Goal: Answer question/provide support

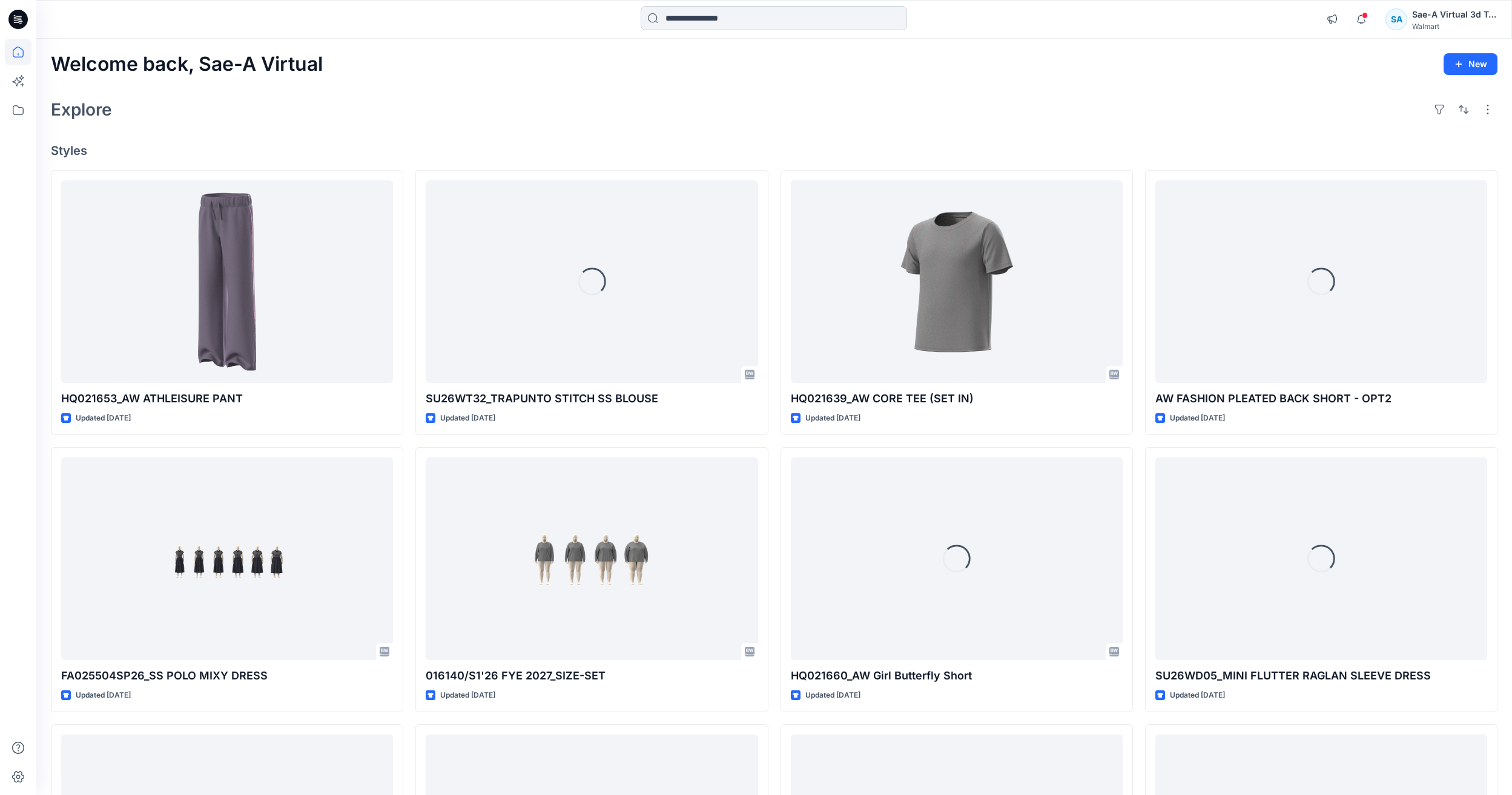
click at [763, 16] on input at bounding box center [774, 18] width 266 height 24
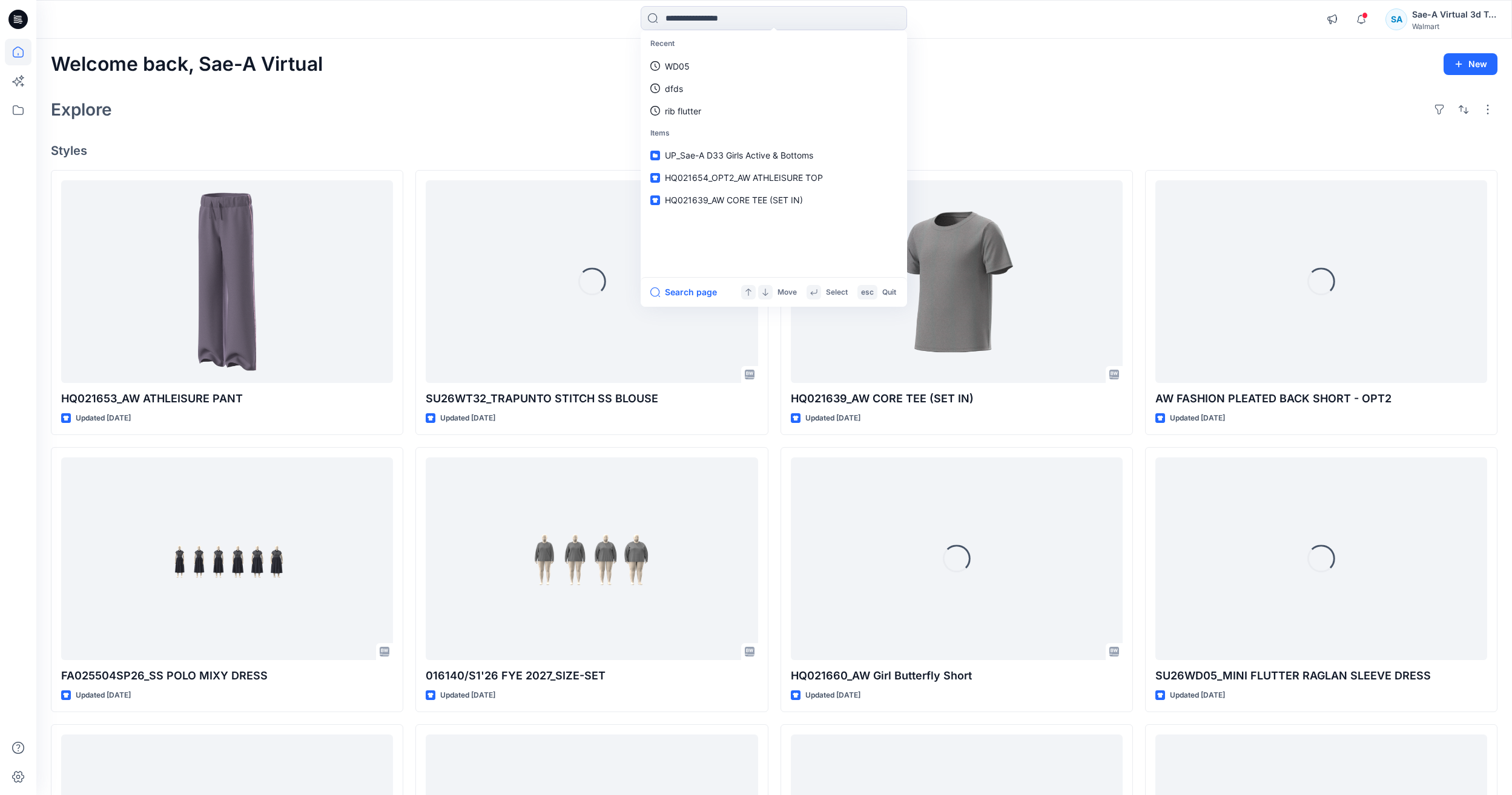
click at [145, 118] on div "Explore" at bounding box center [774, 109] width 1447 height 29
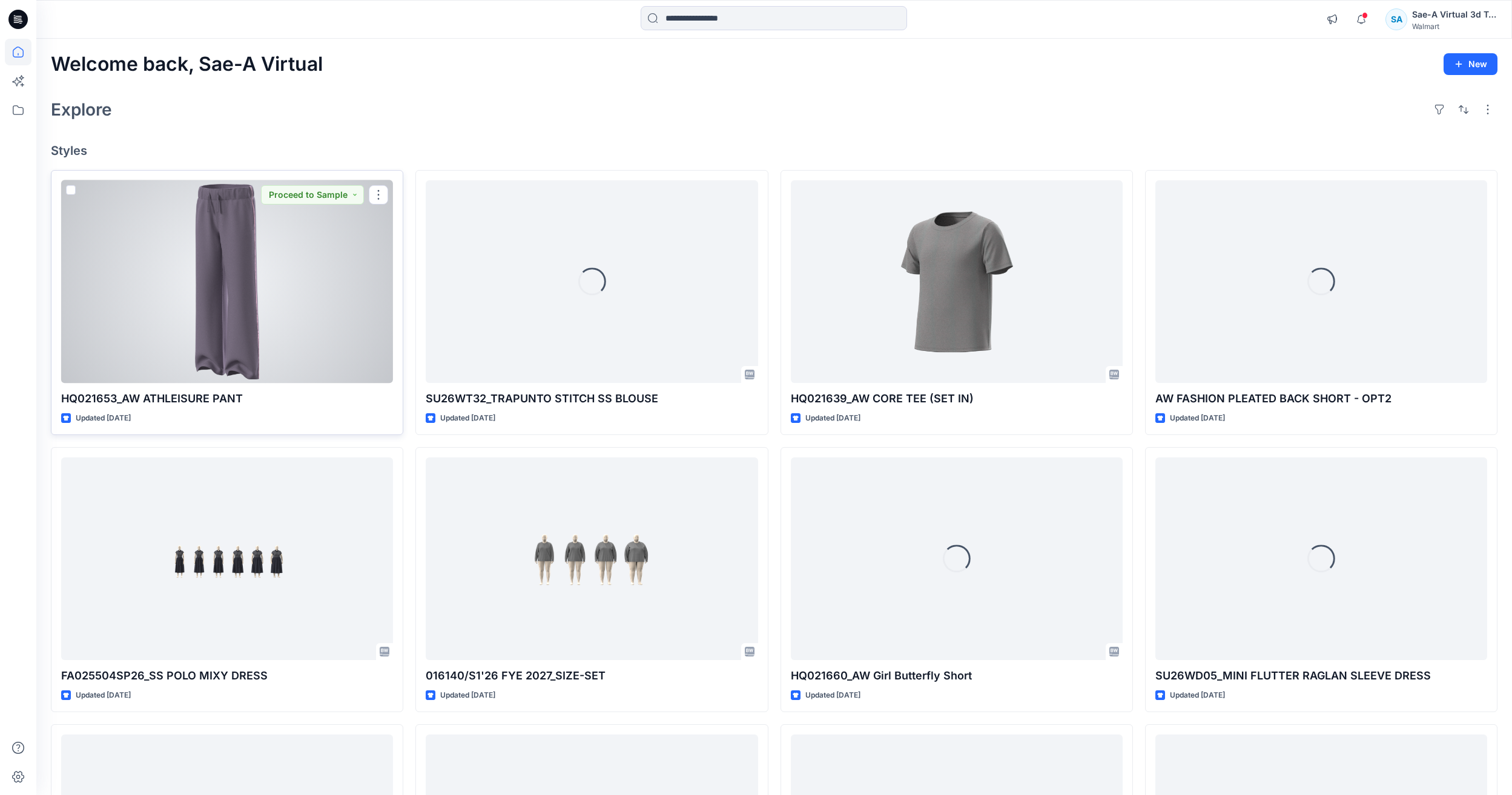
click at [201, 221] on div at bounding box center [227, 281] width 332 height 203
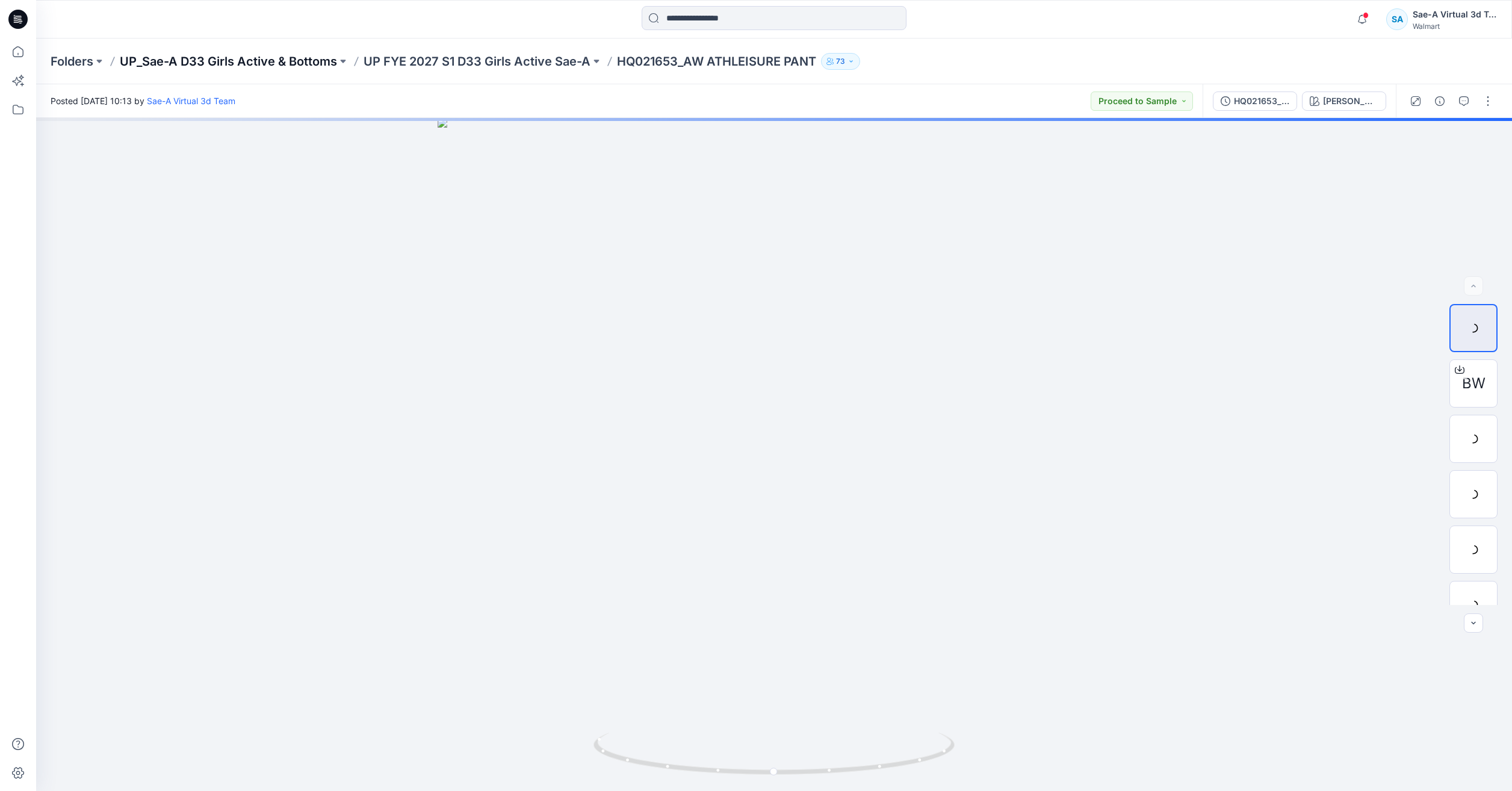
click at [239, 66] on p "UP_Sae-A D33 Girls Active & Bottoms" at bounding box center [228, 61] width 218 height 17
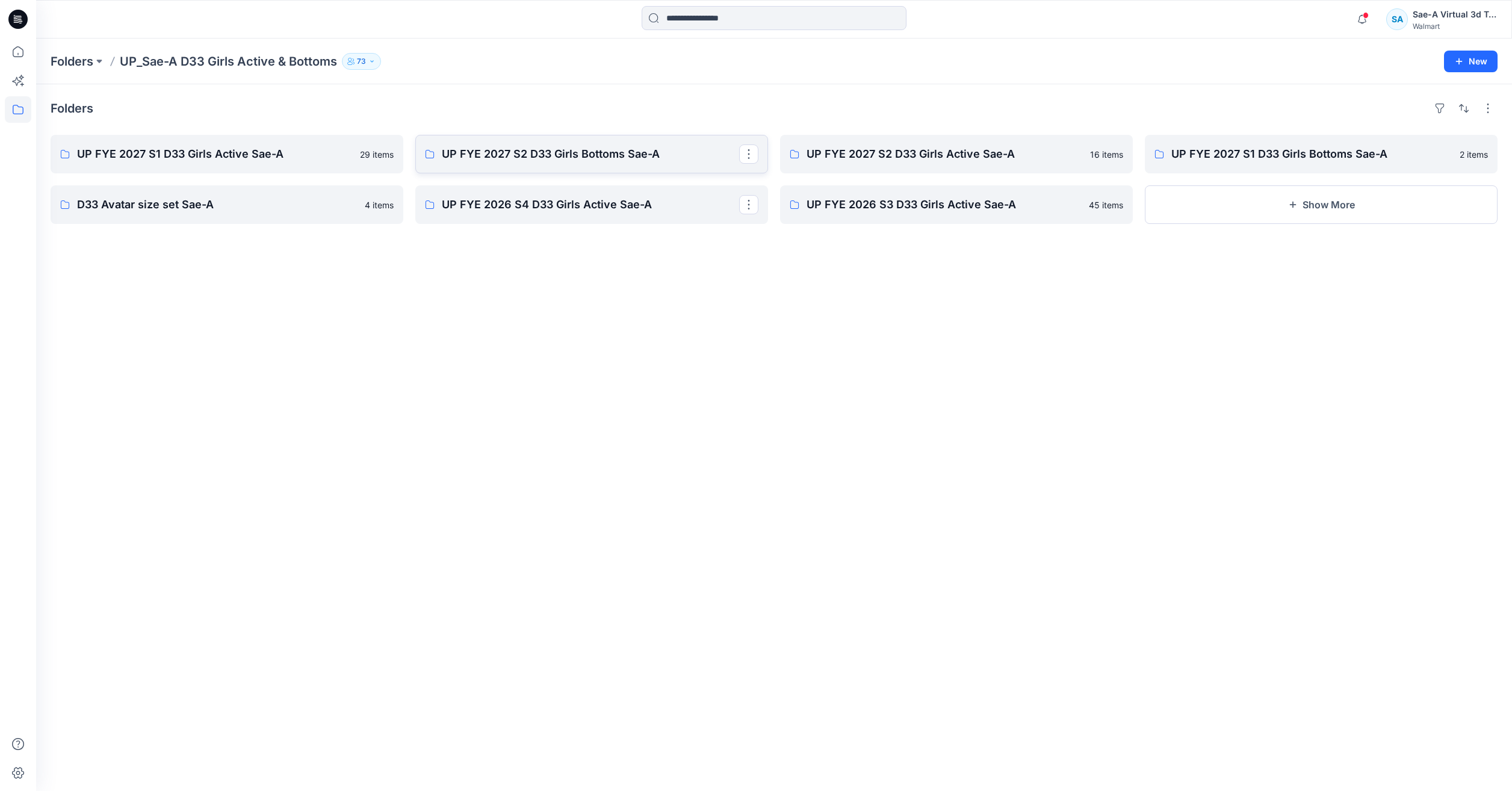
click at [606, 151] on p "UP FYE 2027 S2 D33 Girls Bottoms Sae-A" at bounding box center [590, 154] width 297 height 17
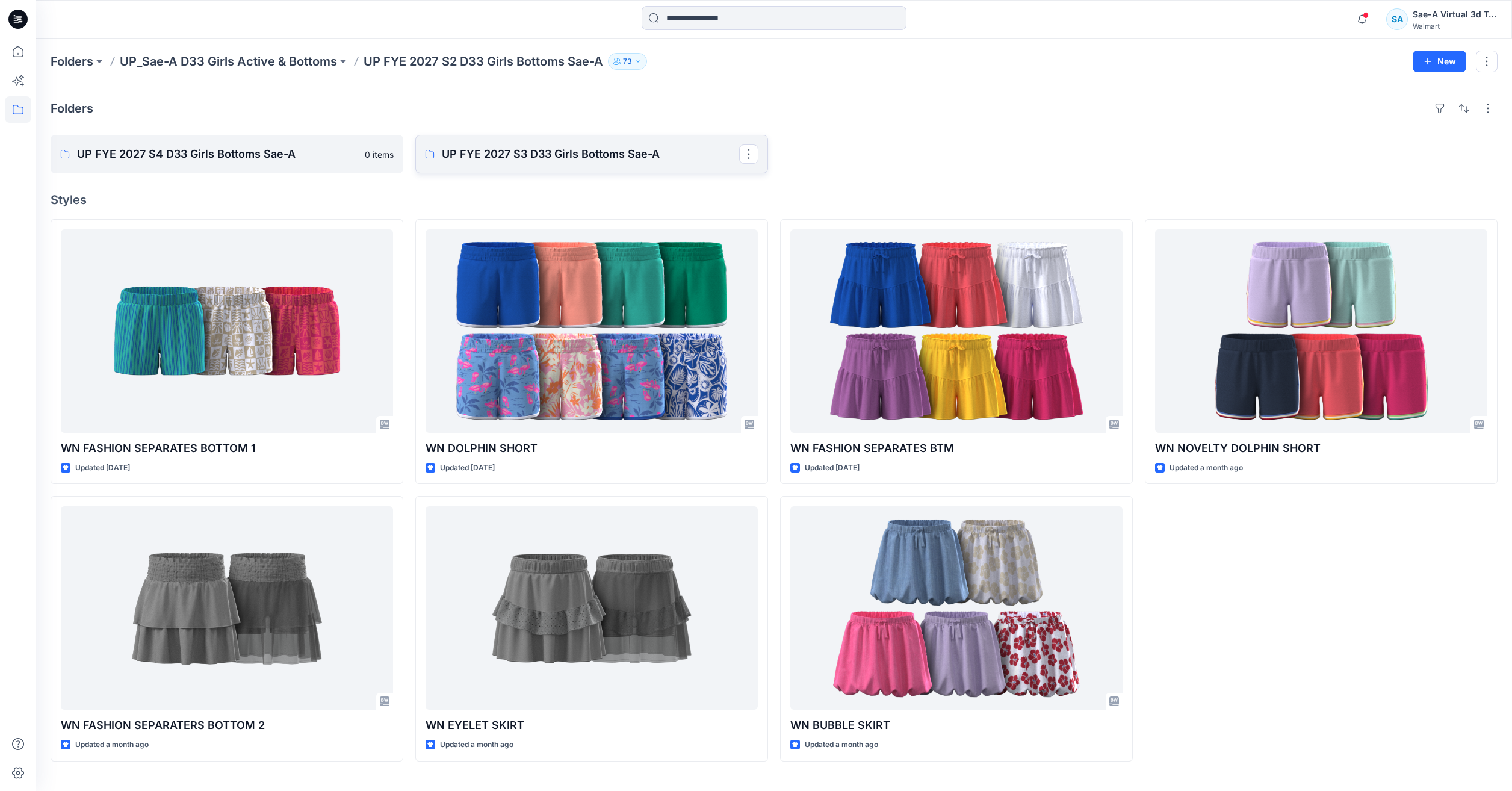
click at [532, 169] on link "UP FYE 2027 S3 D33 Girls Bottoms Sae-A" at bounding box center [592, 154] width 353 height 39
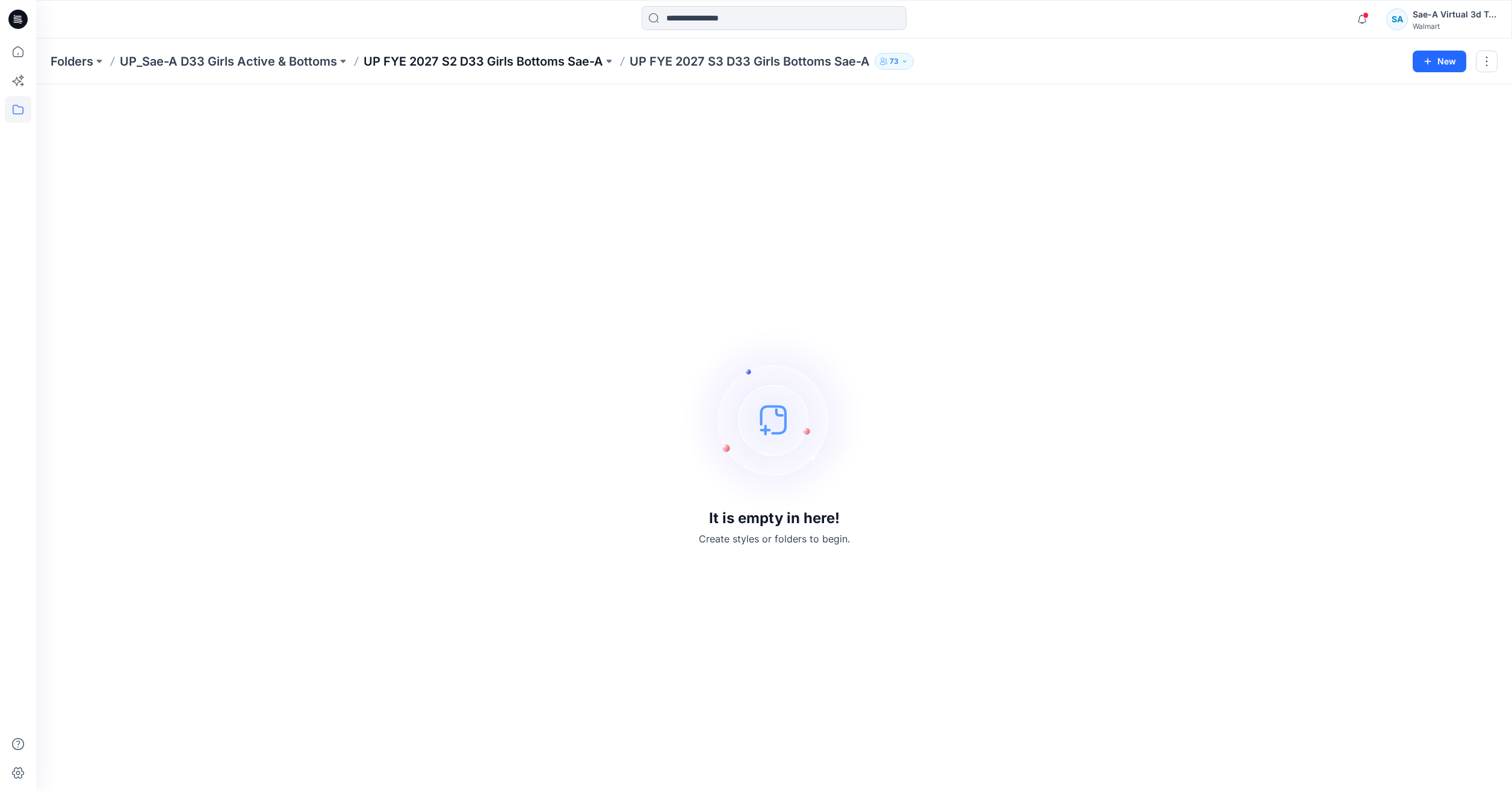
drag, startPoint x: 426, startPoint y: 76, endPoint x: 447, endPoint y: 64, distance: 24.2
click at [426, 76] on div "Folders UP_Sae-A D33 Girls Active & Bottoms UP FYE 2027 S2 D33 Girls Bottoms Sa…" at bounding box center [774, 62] width 1476 height 46
click at [452, 60] on p "UP FYE 2027 S2 D33 Girls Bottoms Sae-A" at bounding box center [483, 61] width 240 height 17
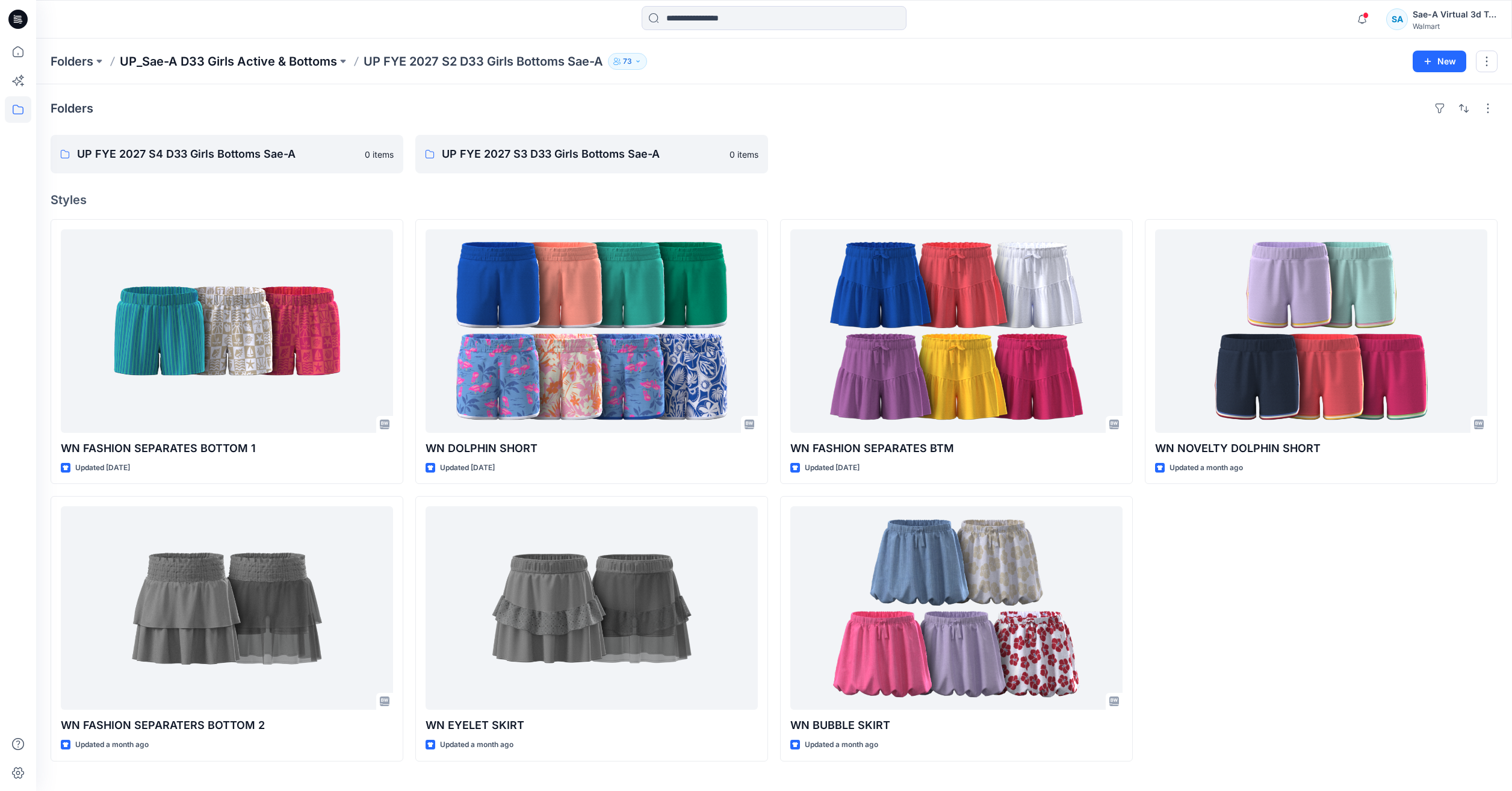
click at [210, 64] on p "UP_Sae-A D33 Girls Active & Bottoms" at bounding box center [228, 61] width 218 height 17
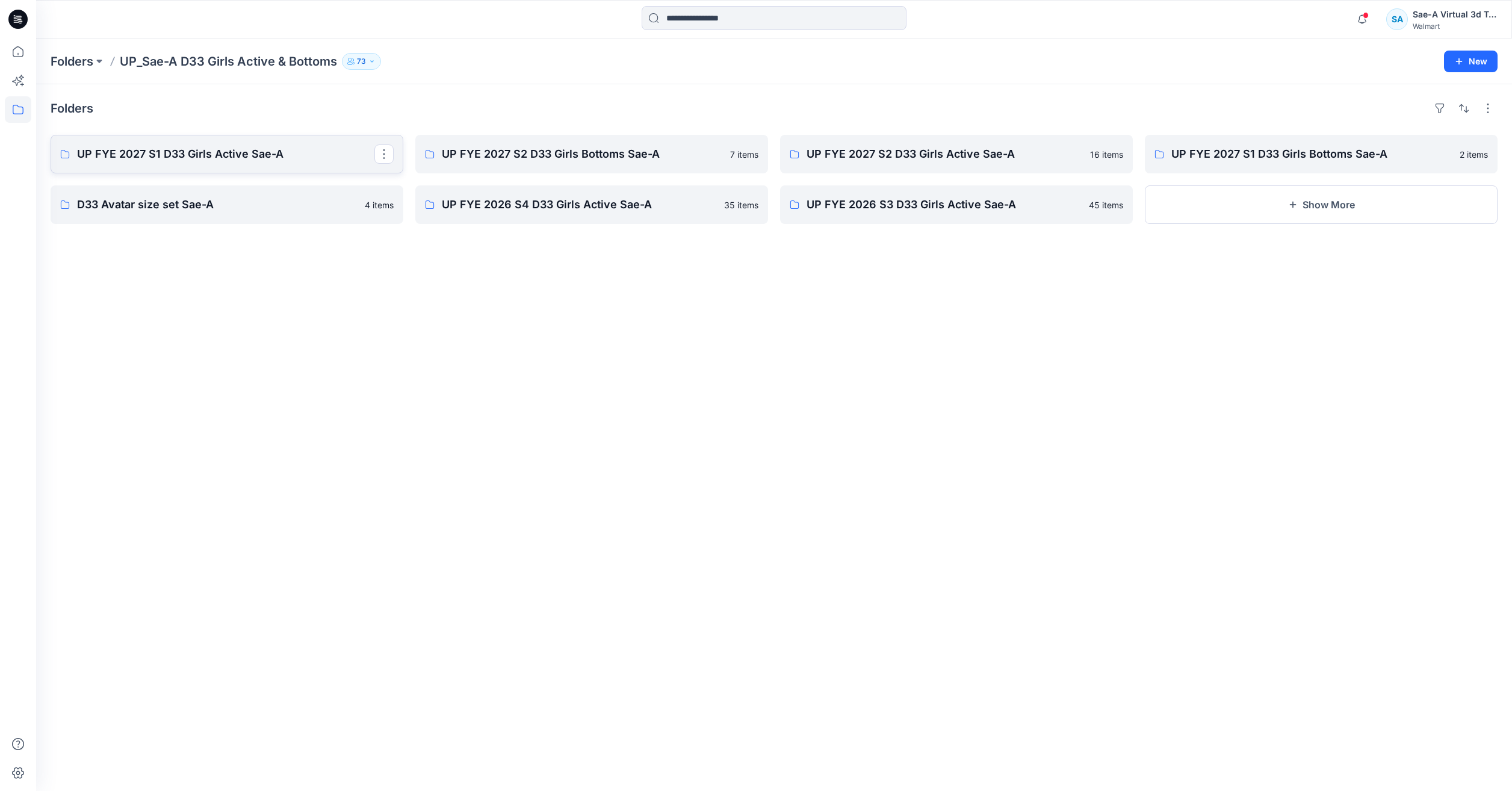
click at [243, 154] on p "UP FYE 2027 S1 D33 Girls Active Sae-A" at bounding box center [225, 154] width 297 height 17
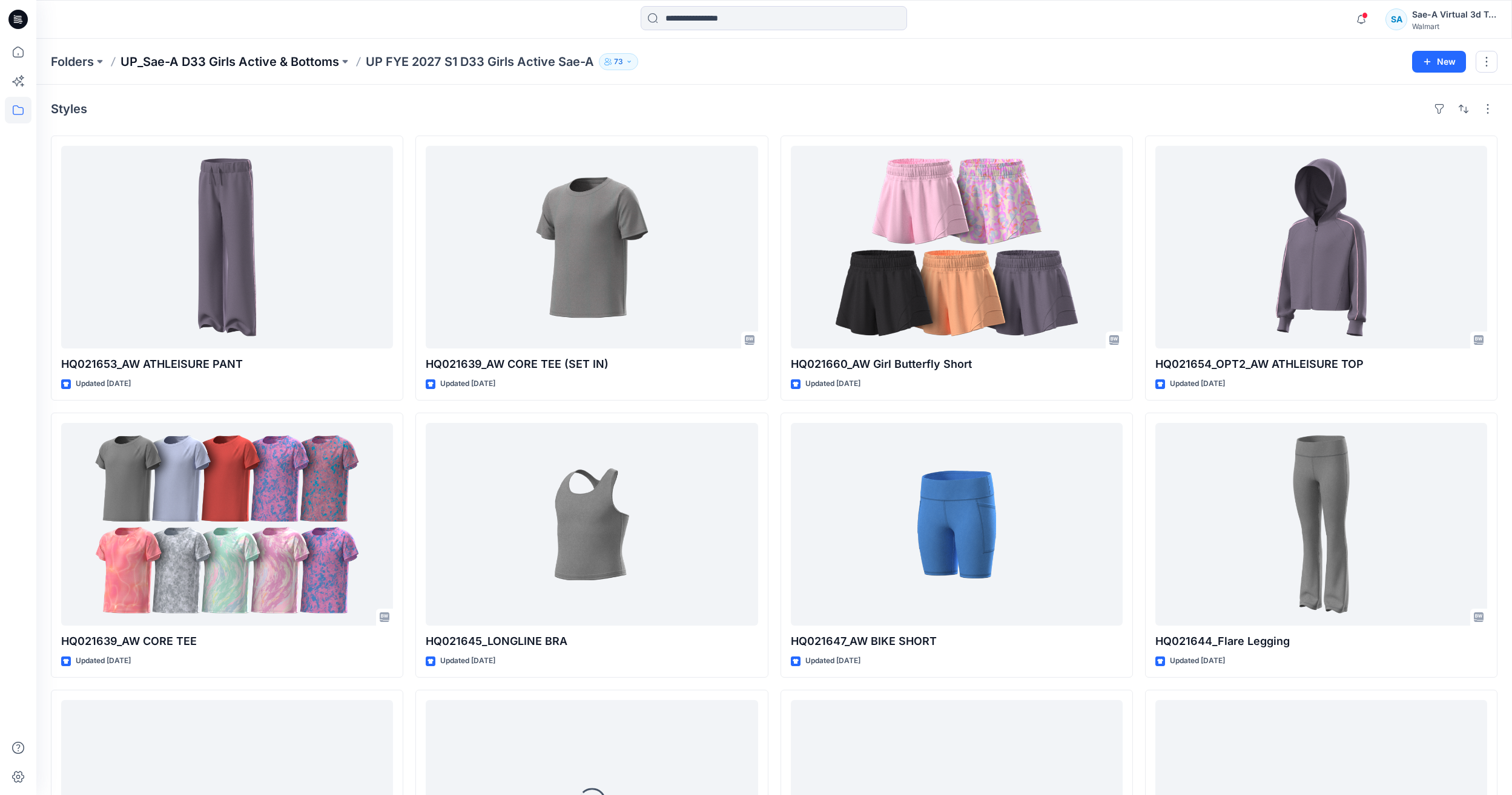
click at [308, 65] on p "UP_Sae-A D33 Girls Active & Bottoms" at bounding box center [230, 61] width 219 height 17
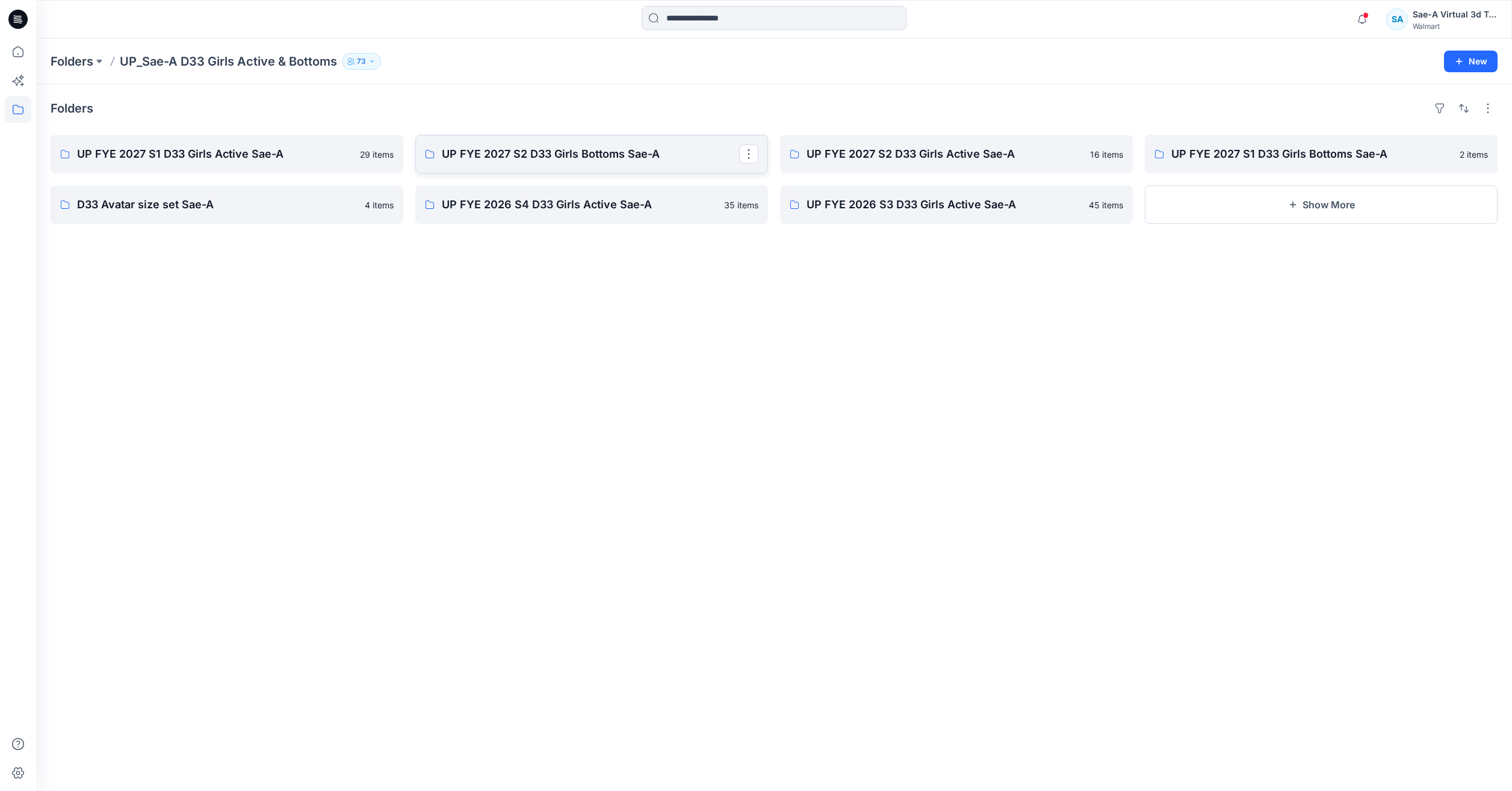
click at [620, 151] on p "UP FYE 2027 S2 D33 Girls Bottoms Sae-A" at bounding box center [590, 154] width 297 height 17
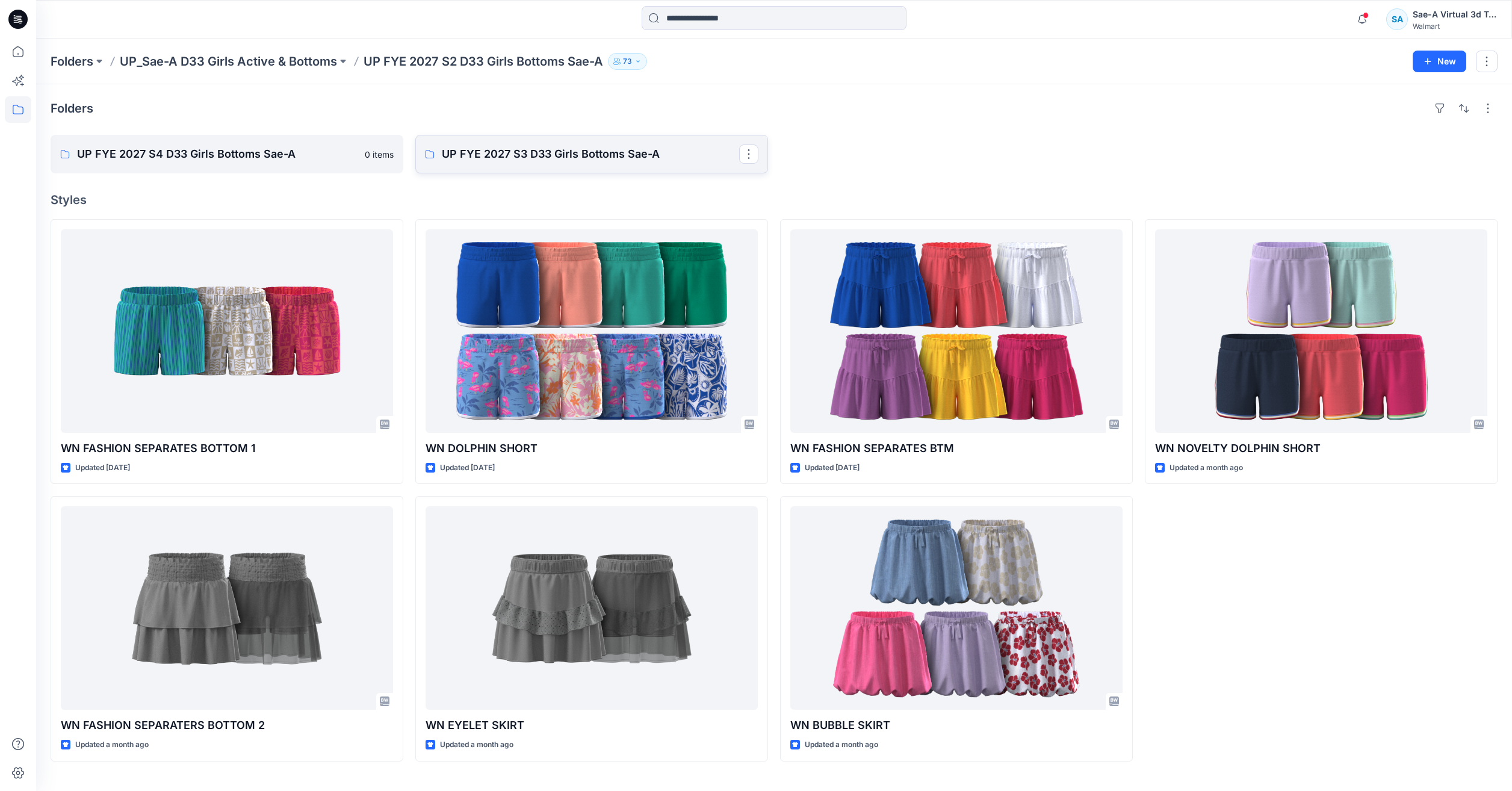
click at [620, 151] on p "UP FYE 2027 S3 D33 Girls Bottoms Sae-A" at bounding box center [590, 154] width 297 height 17
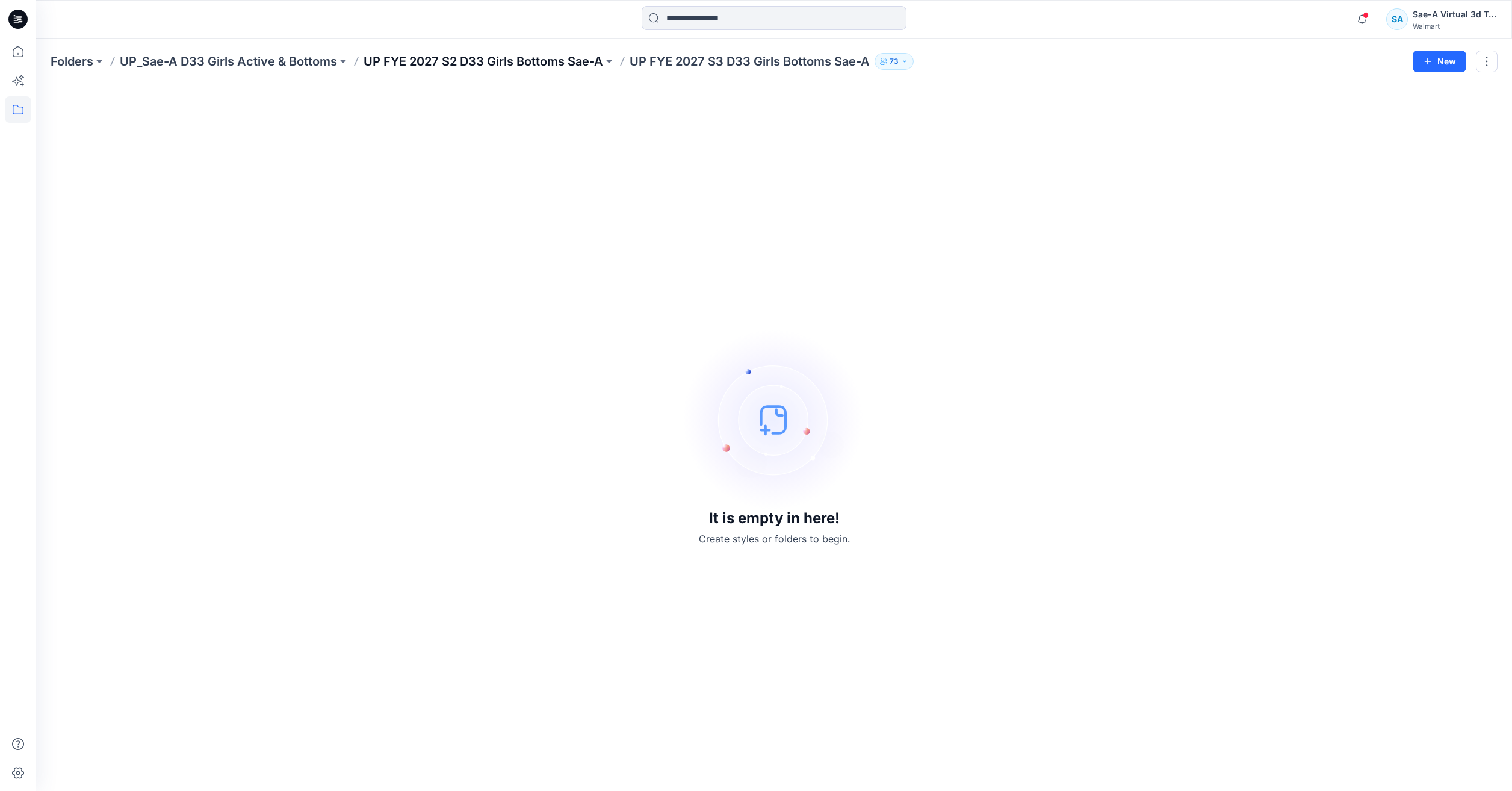
click at [536, 53] on p "UP FYE 2027 S2 D33 Girls Bottoms Sae-A" at bounding box center [483, 61] width 240 height 17
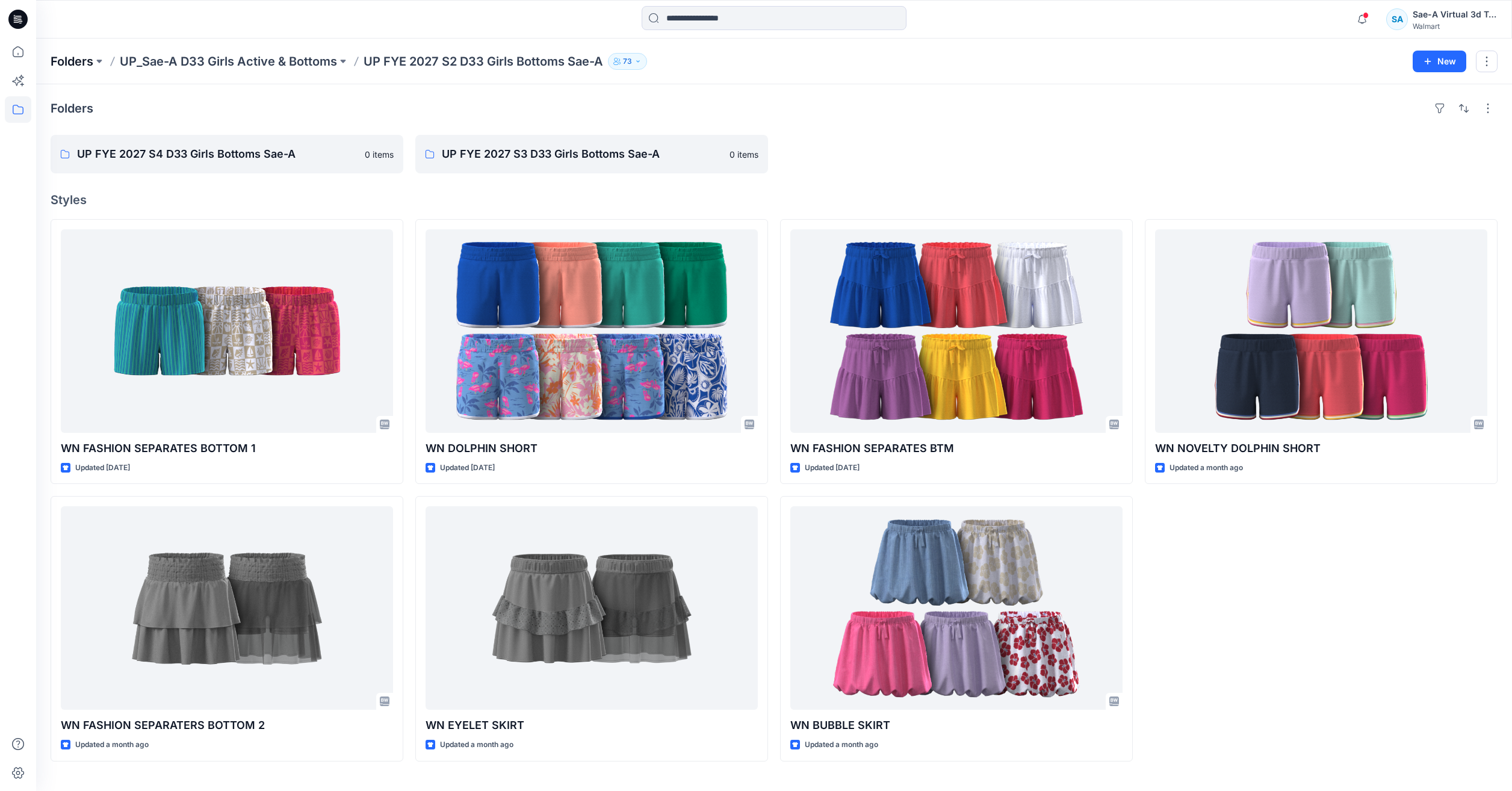
click at [77, 59] on p "Folders" at bounding box center [71, 61] width 43 height 17
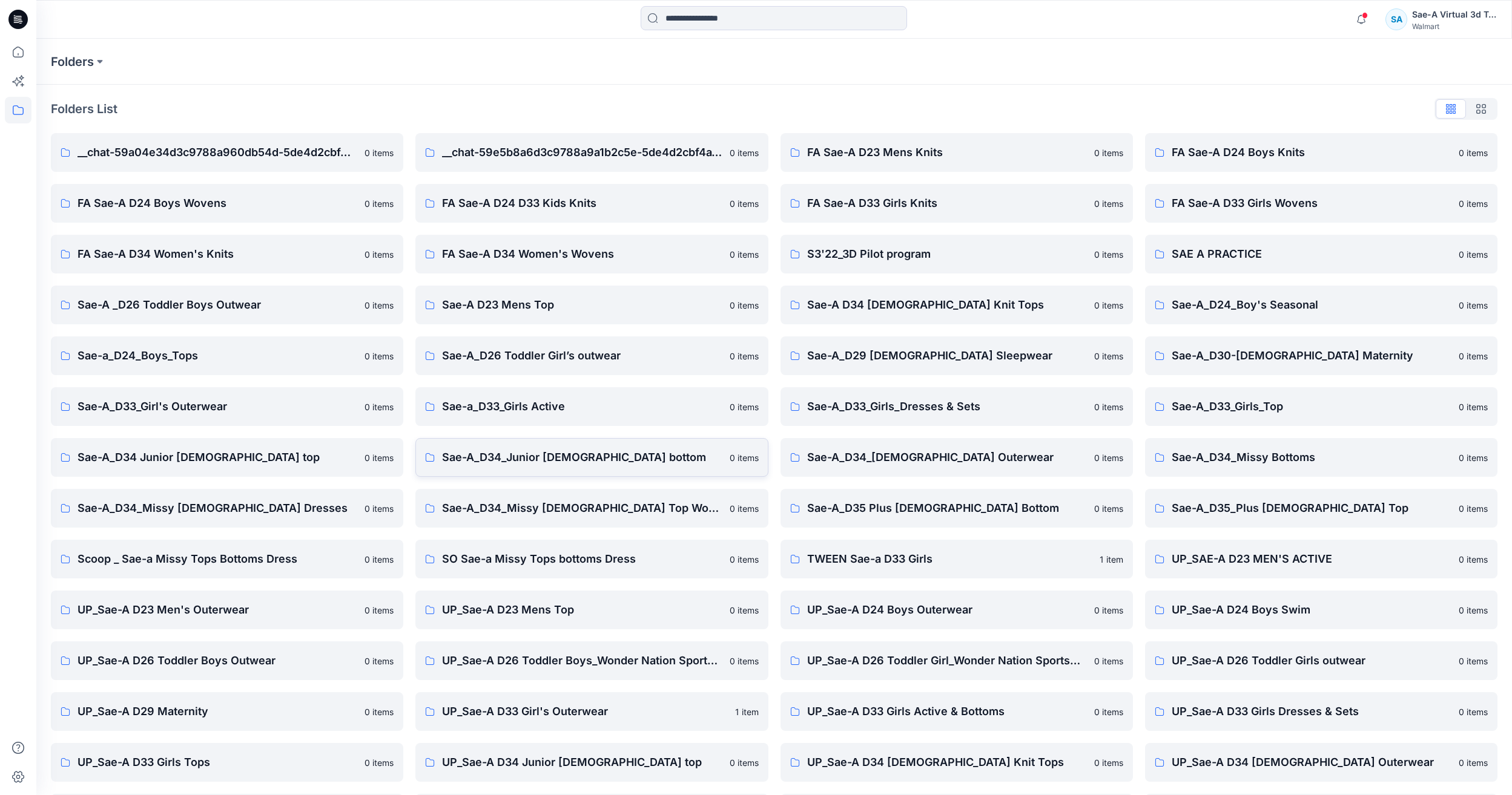
scroll to position [103, 0]
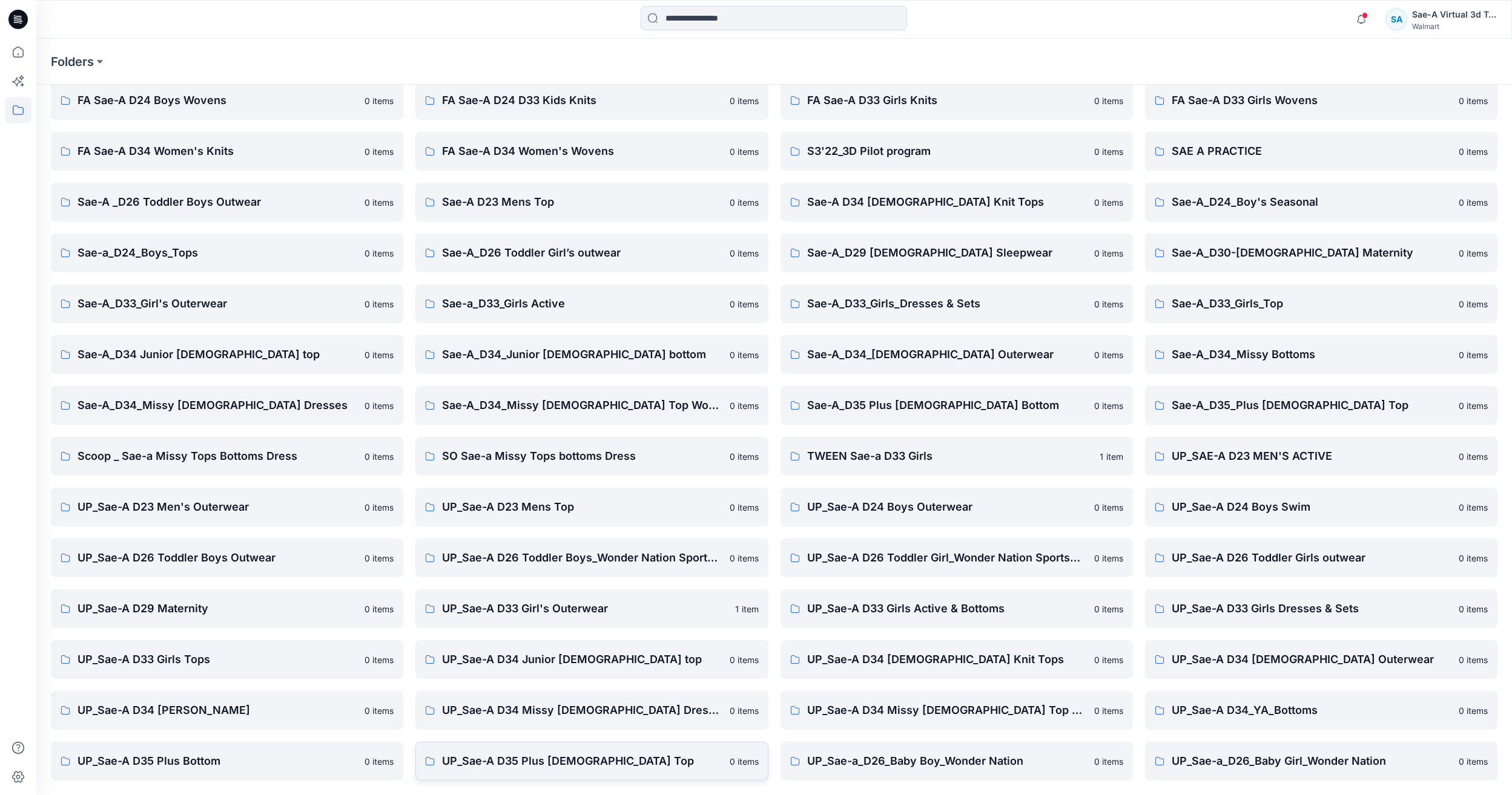
click at [600, 752] on link "UP_Sae-A D35 Plus [DEMOGRAPHIC_DATA] Top 0 items" at bounding box center [591, 761] width 353 height 39
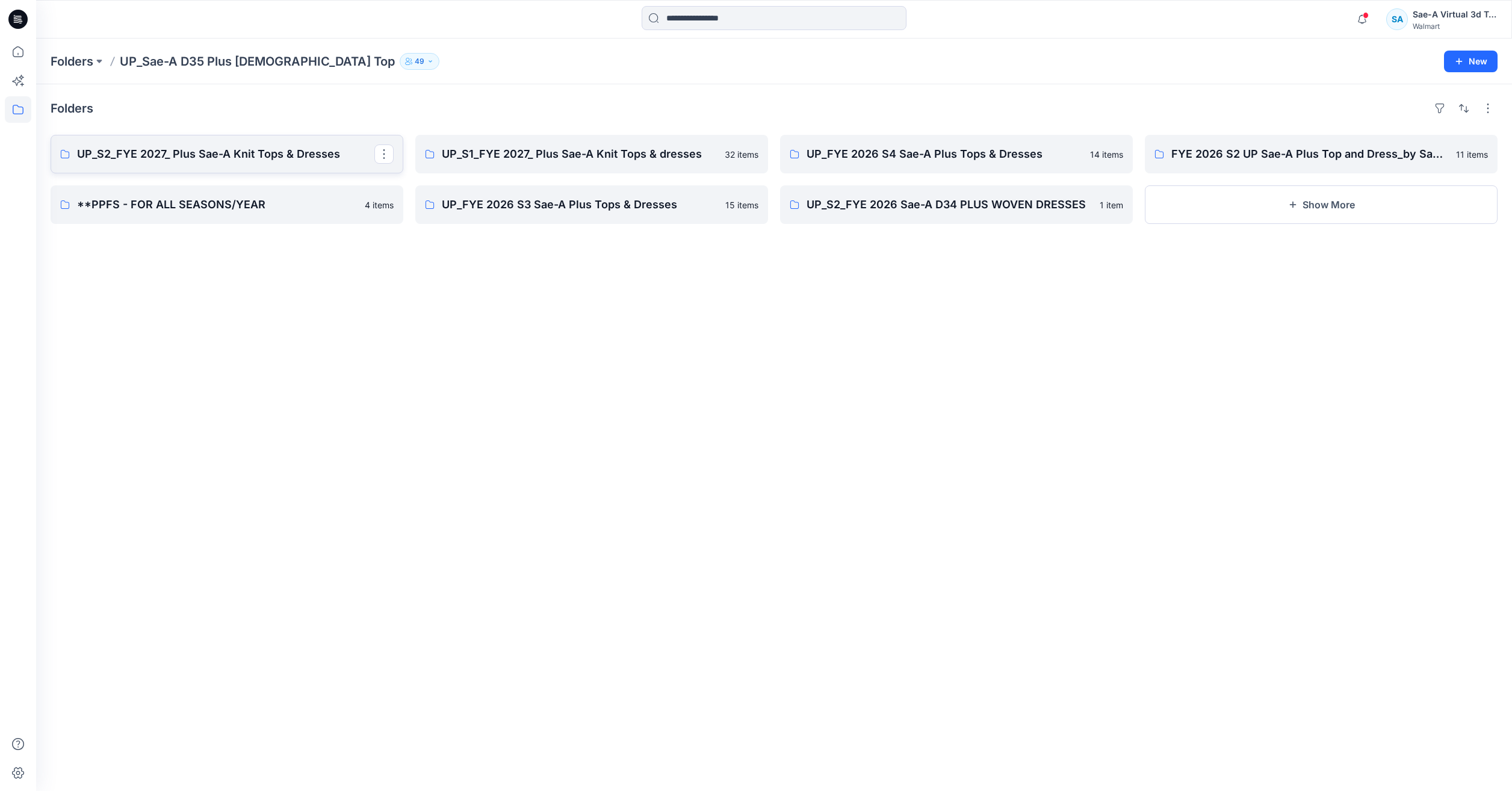
click at [309, 159] on p "UP_S2_FYE 2027_ Plus Sae-A Knit Tops & Dresses" at bounding box center [225, 154] width 297 height 17
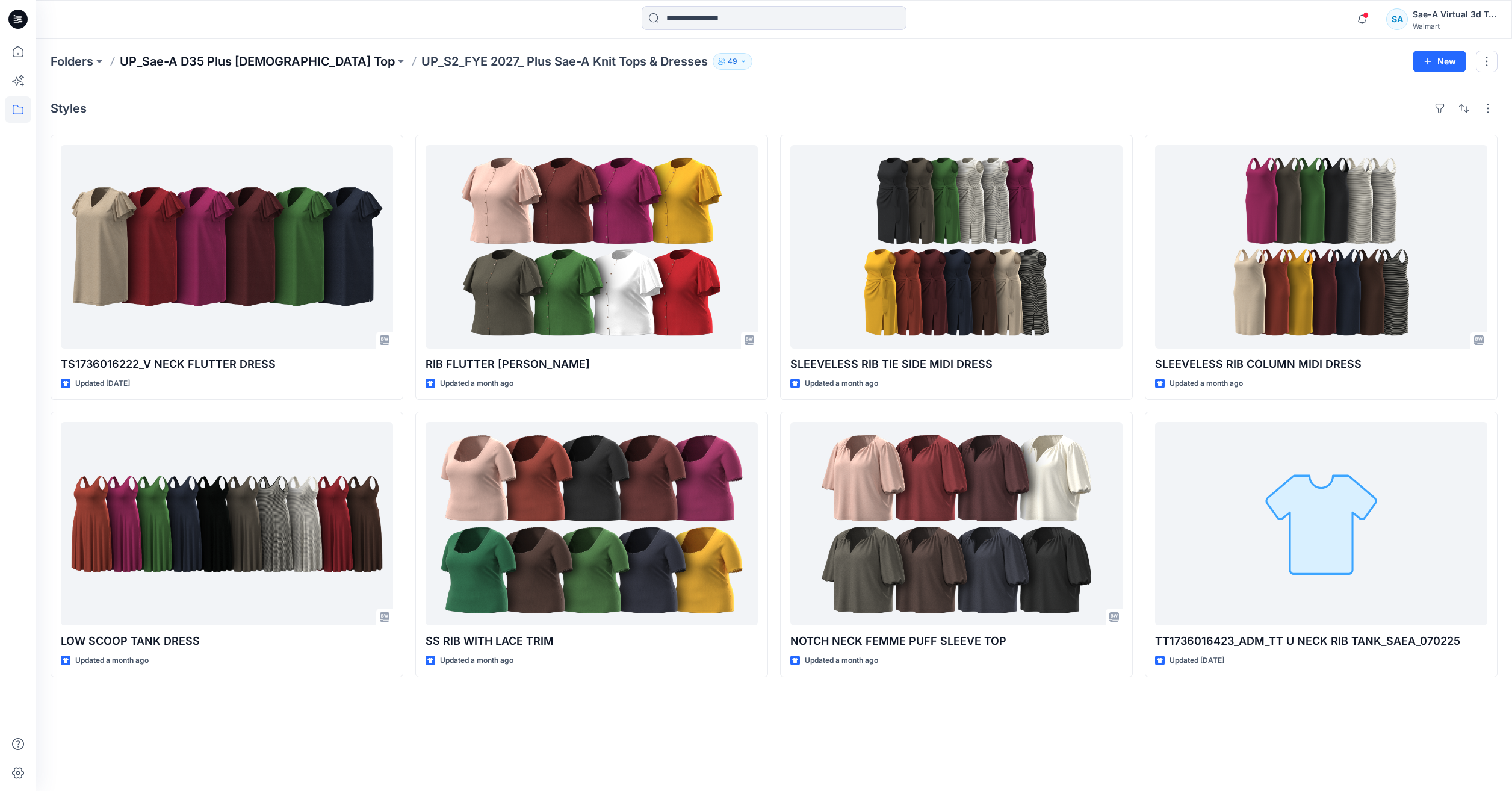
click at [198, 64] on p "UP_Sae-A D35 Plus [DEMOGRAPHIC_DATA] Top" at bounding box center [257, 61] width 275 height 17
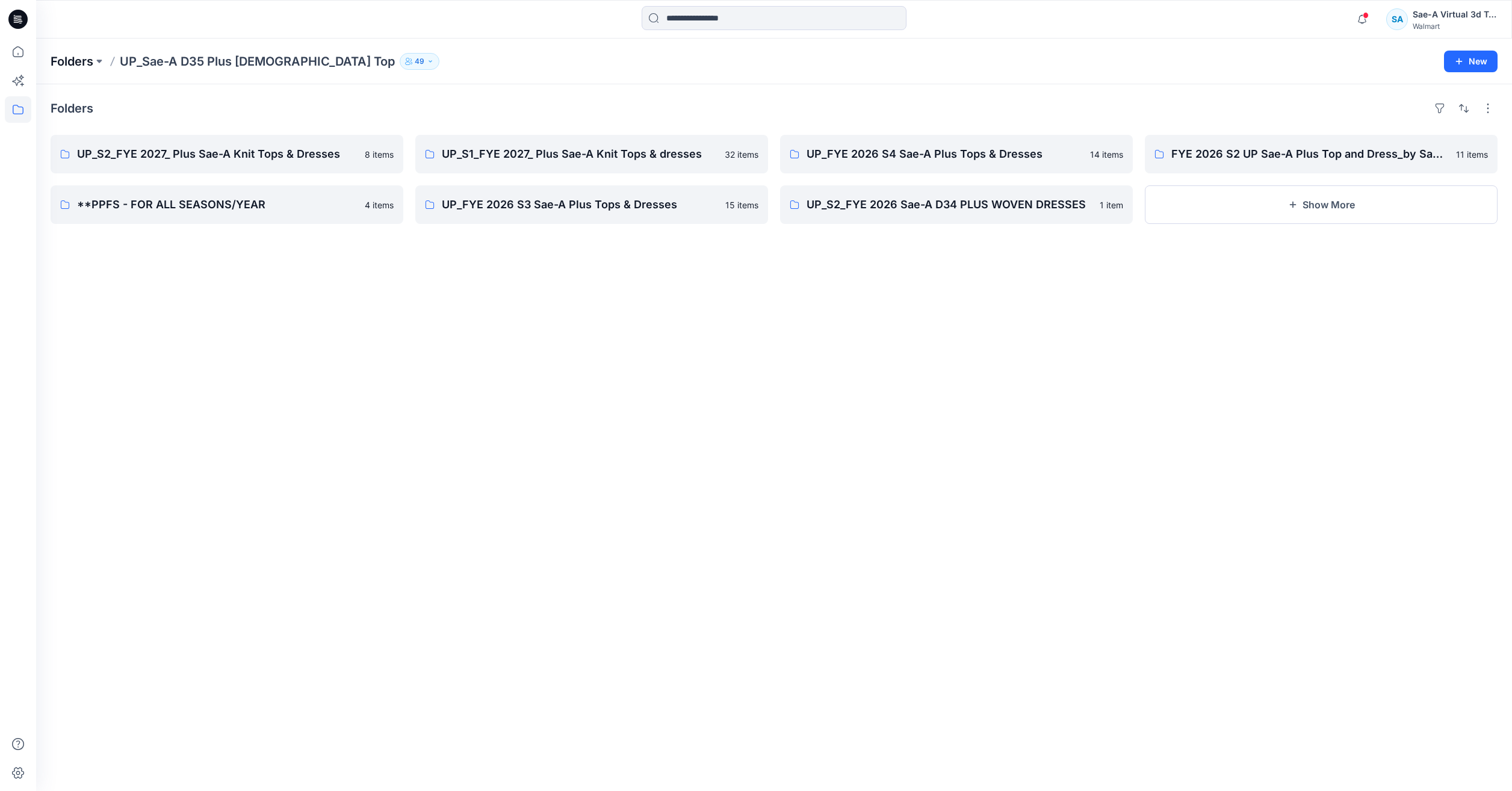
click at [73, 57] on p "Folders" at bounding box center [71, 61] width 43 height 17
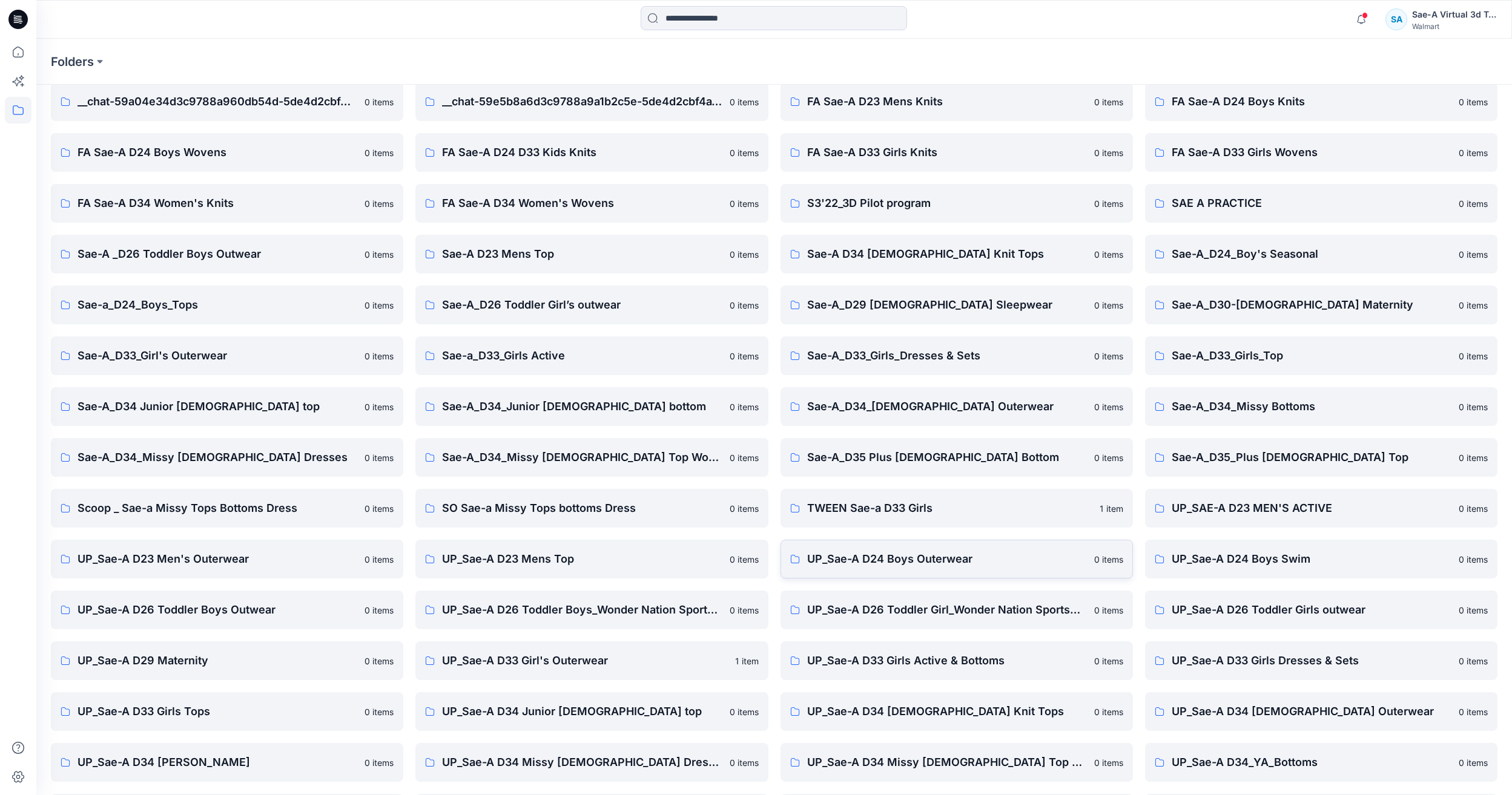
scroll to position [103, 0]
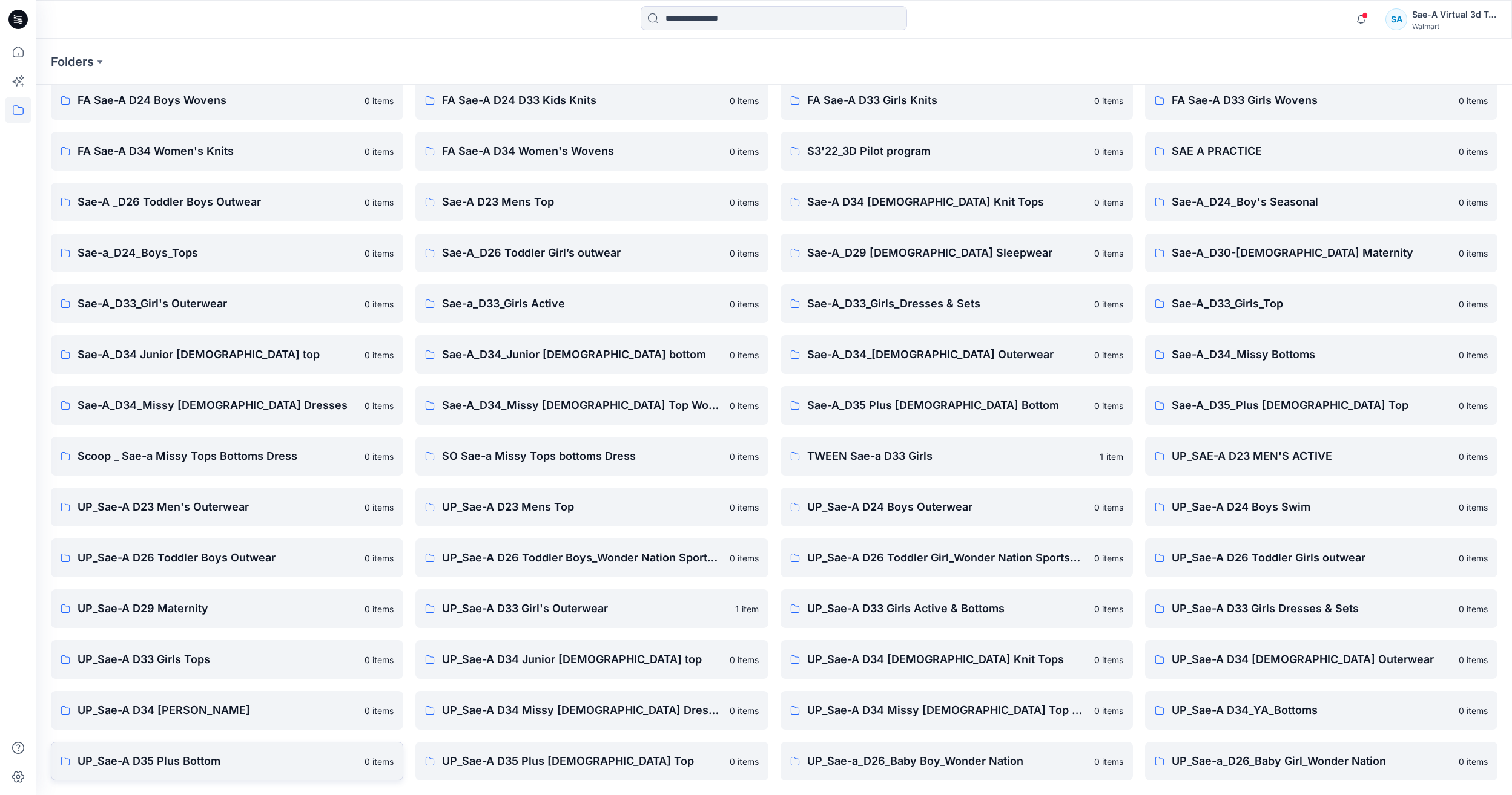
click at [299, 761] on p "UP_Sae-A D35 Plus Bottom" at bounding box center [217, 761] width 280 height 17
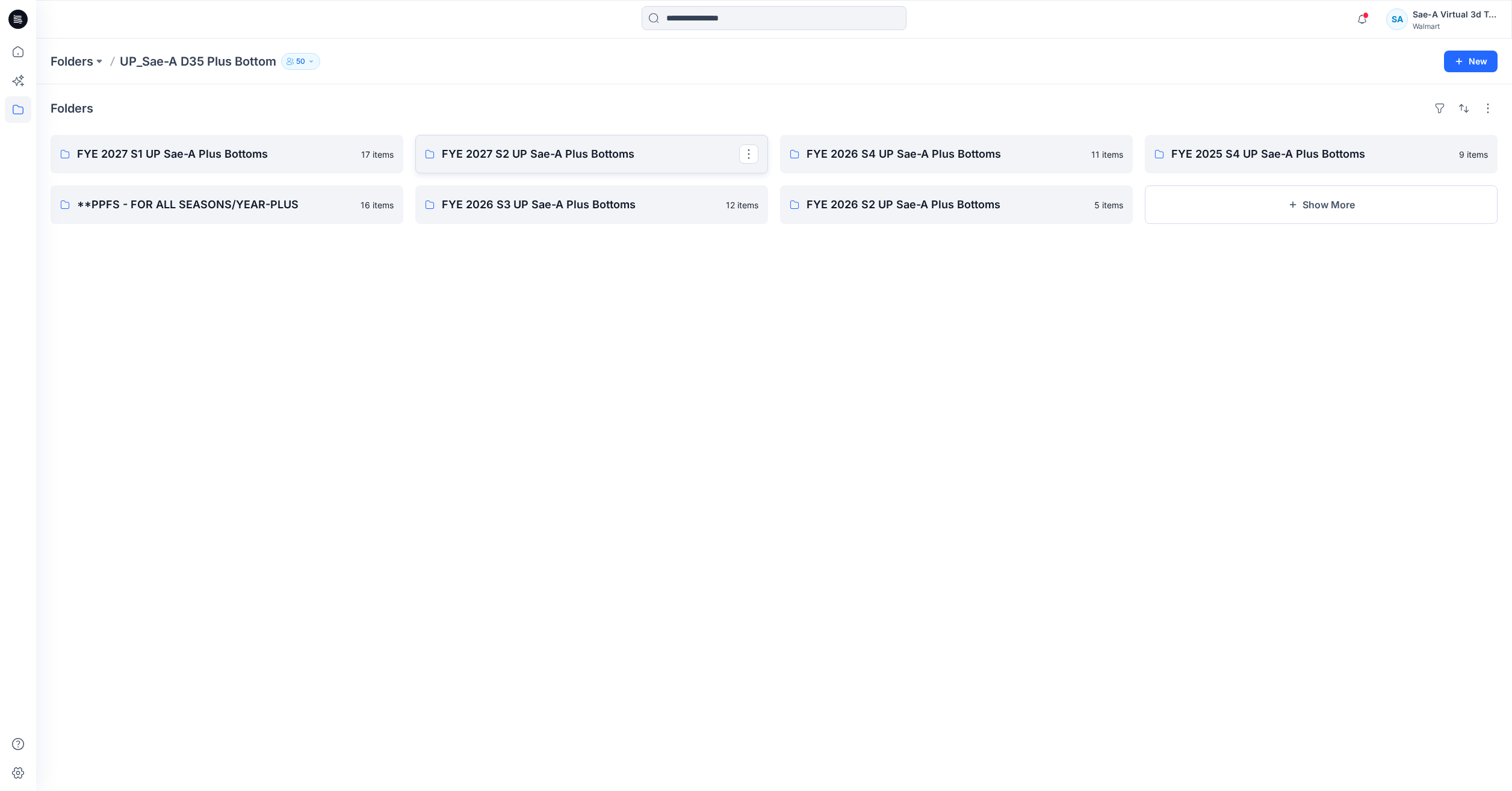
click at [577, 153] on p "FYE 2027 S2 UP Sae-A Plus Bottoms" at bounding box center [590, 154] width 297 height 17
click at [263, 152] on p "FYE 2027 S1 UP Sae-A Plus Bottoms" at bounding box center [225, 154] width 297 height 17
click at [949, 159] on p "FYE 2026 S4 UP Sae-A Plus Bottoms" at bounding box center [955, 154] width 297 height 17
click at [17, 50] on icon at bounding box center [18, 52] width 27 height 27
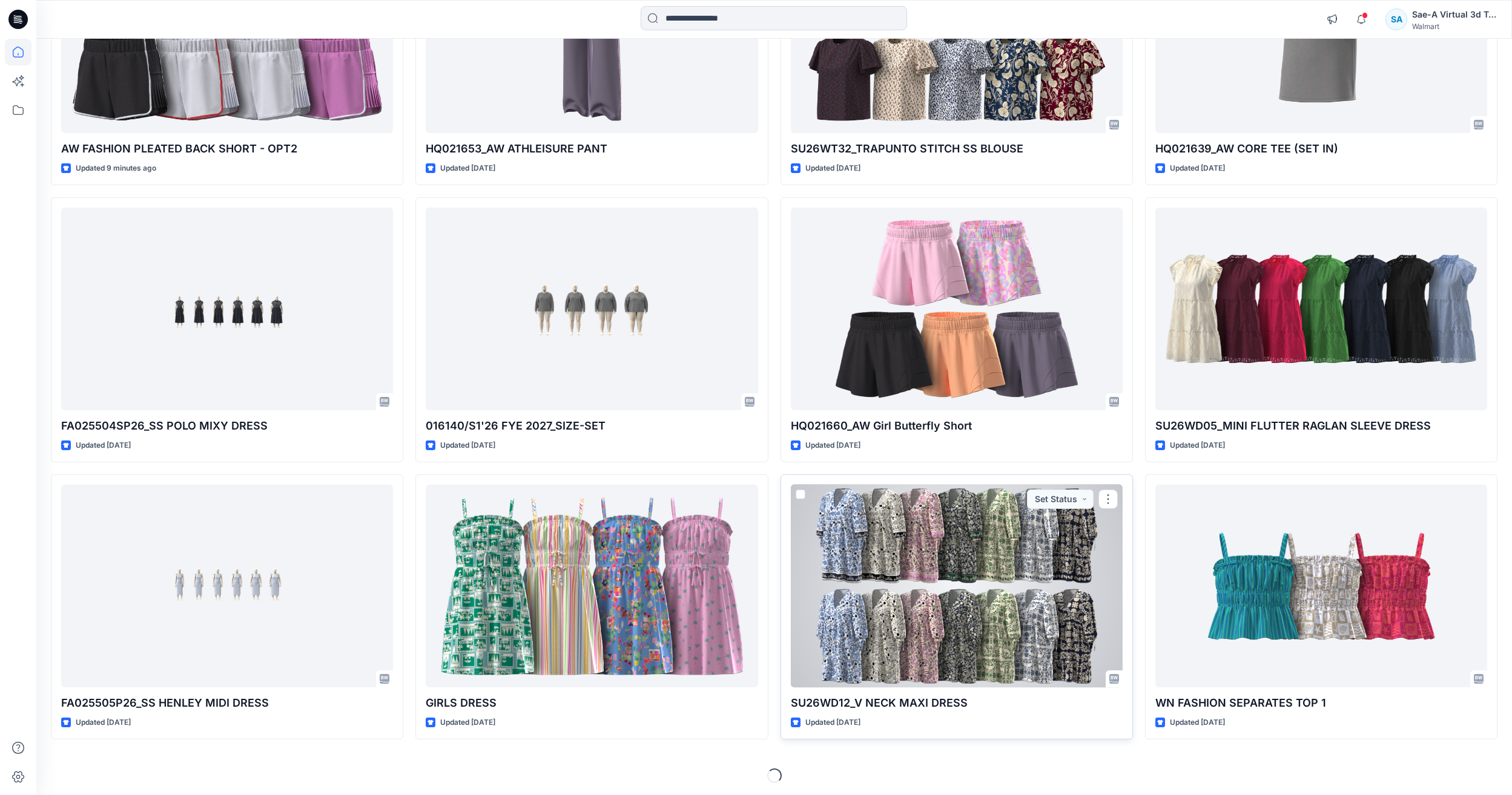
scroll to position [253, 0]
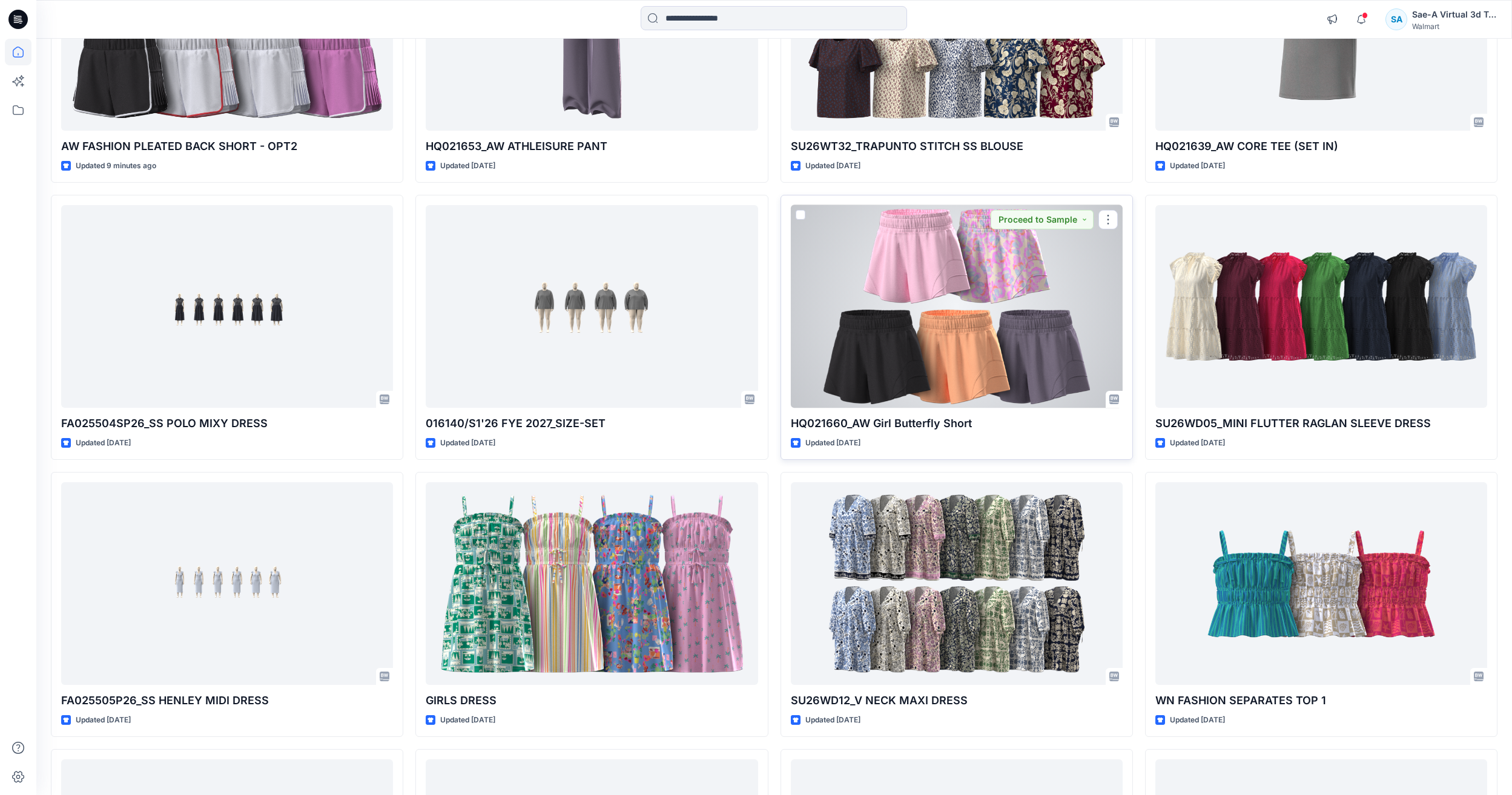
click at [909, 351] on div at bounding box center [957, 306] width 332 height 203
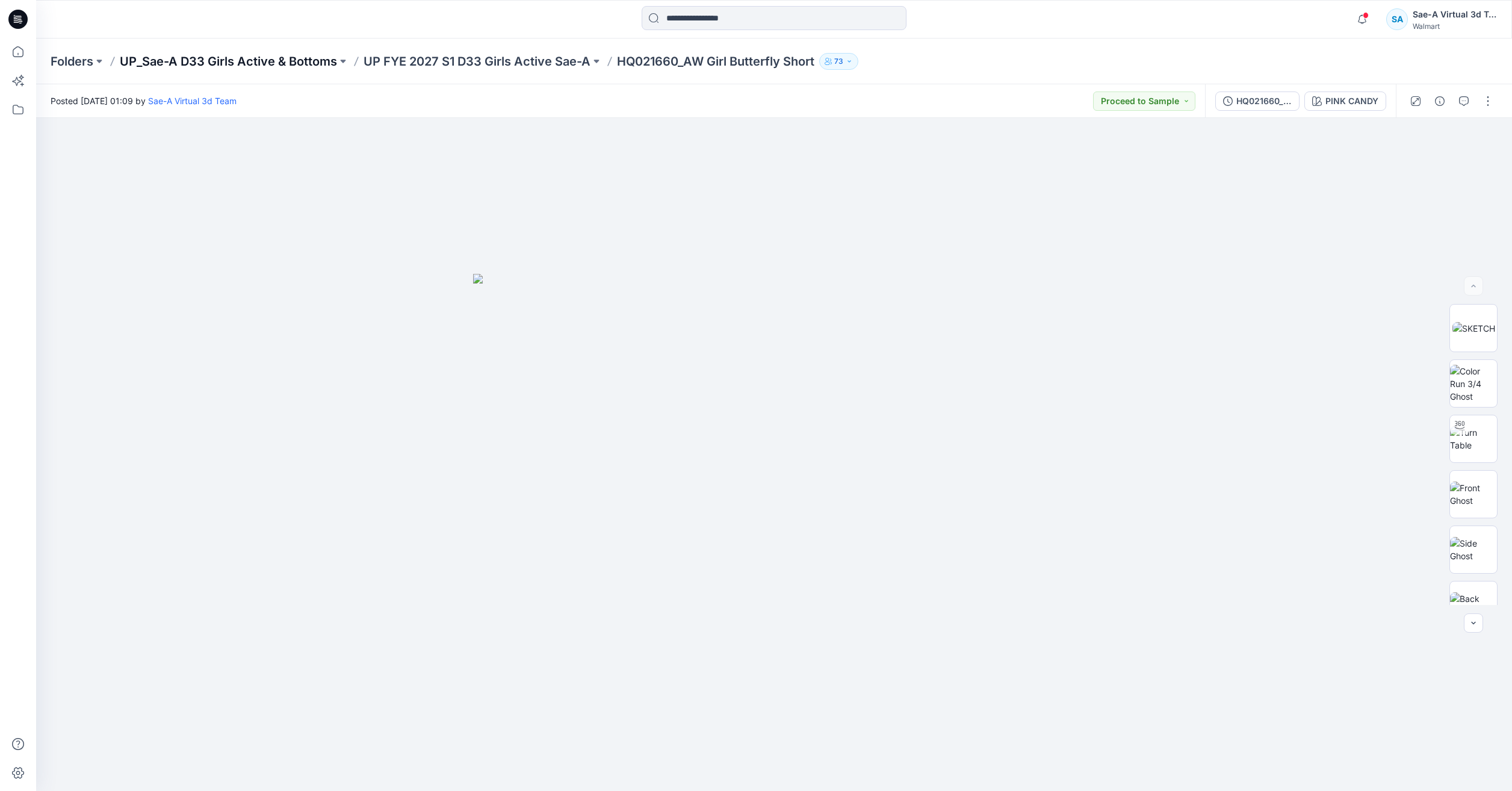
click at [281, 60] on p "UP_Sae-A D33 Girls Active & Bottoms" at bounding box center [228, 61] width 218 height 17
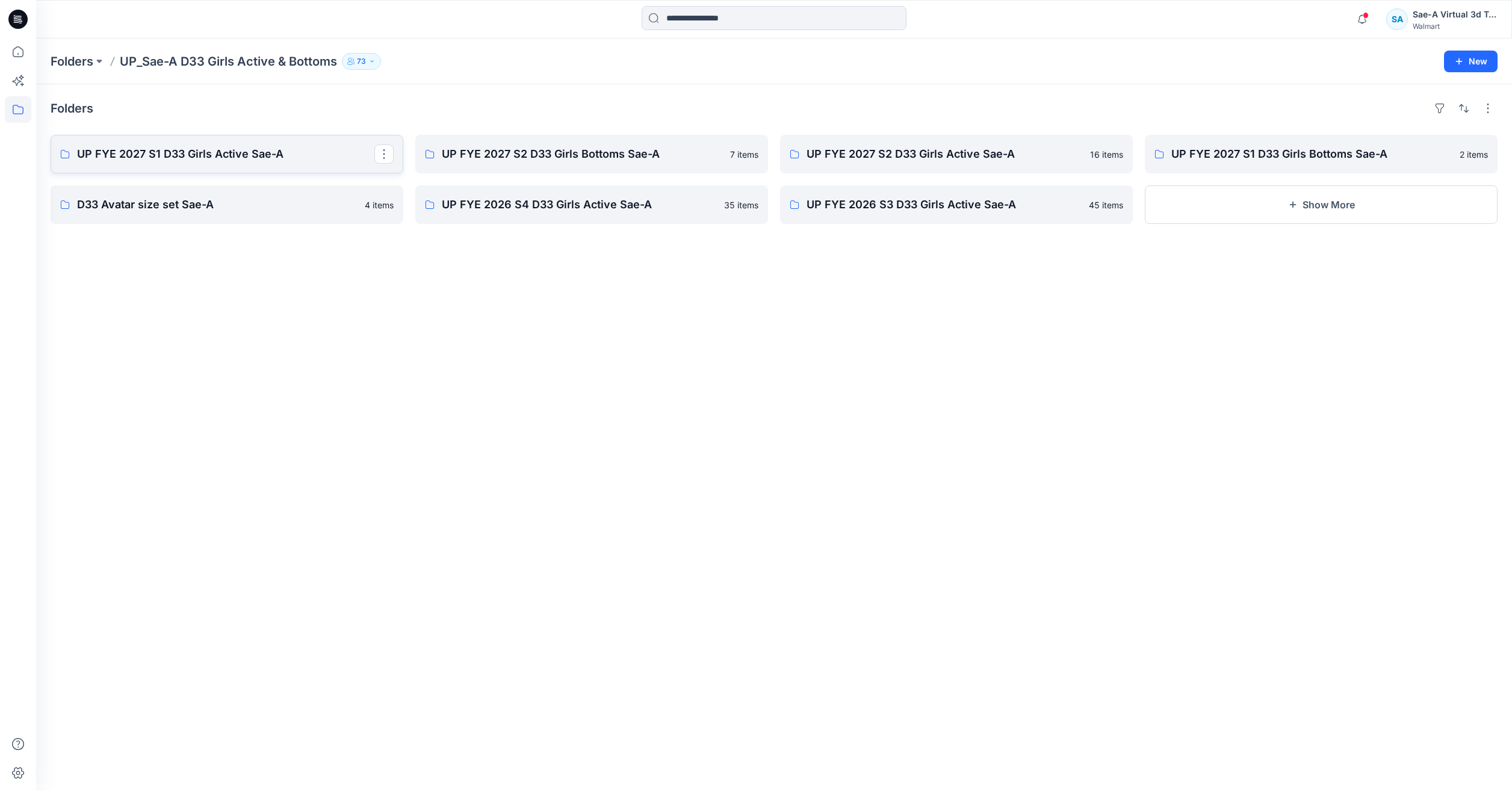
click at [161, 155] on p "UP FYE 2027 S1 D33 Girls Active Sae-A" at bounding box center [225, 154] width 297 height 17
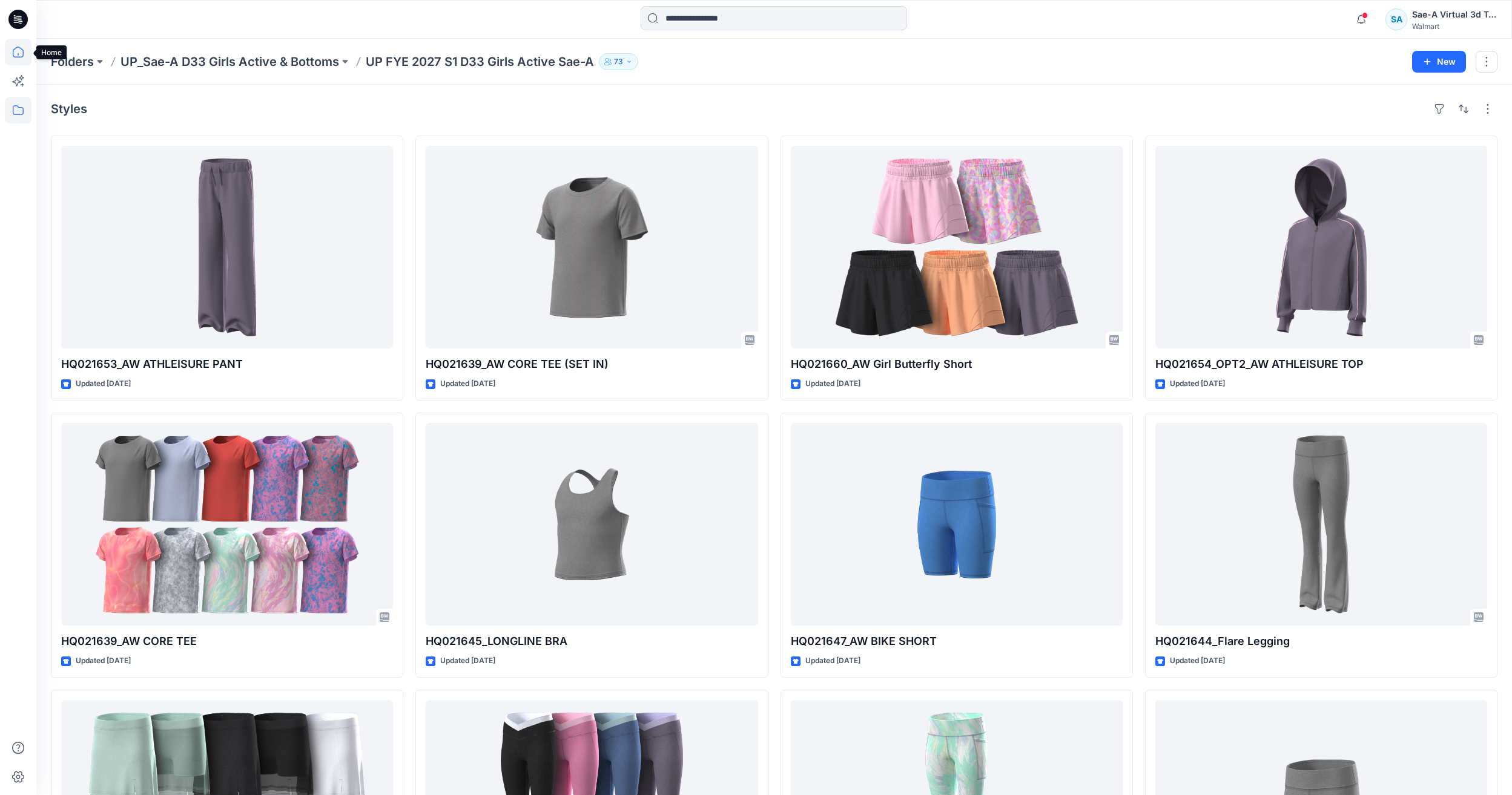
click at [18, 58] on icon at bounding box center [19, 52] width 27 height 27
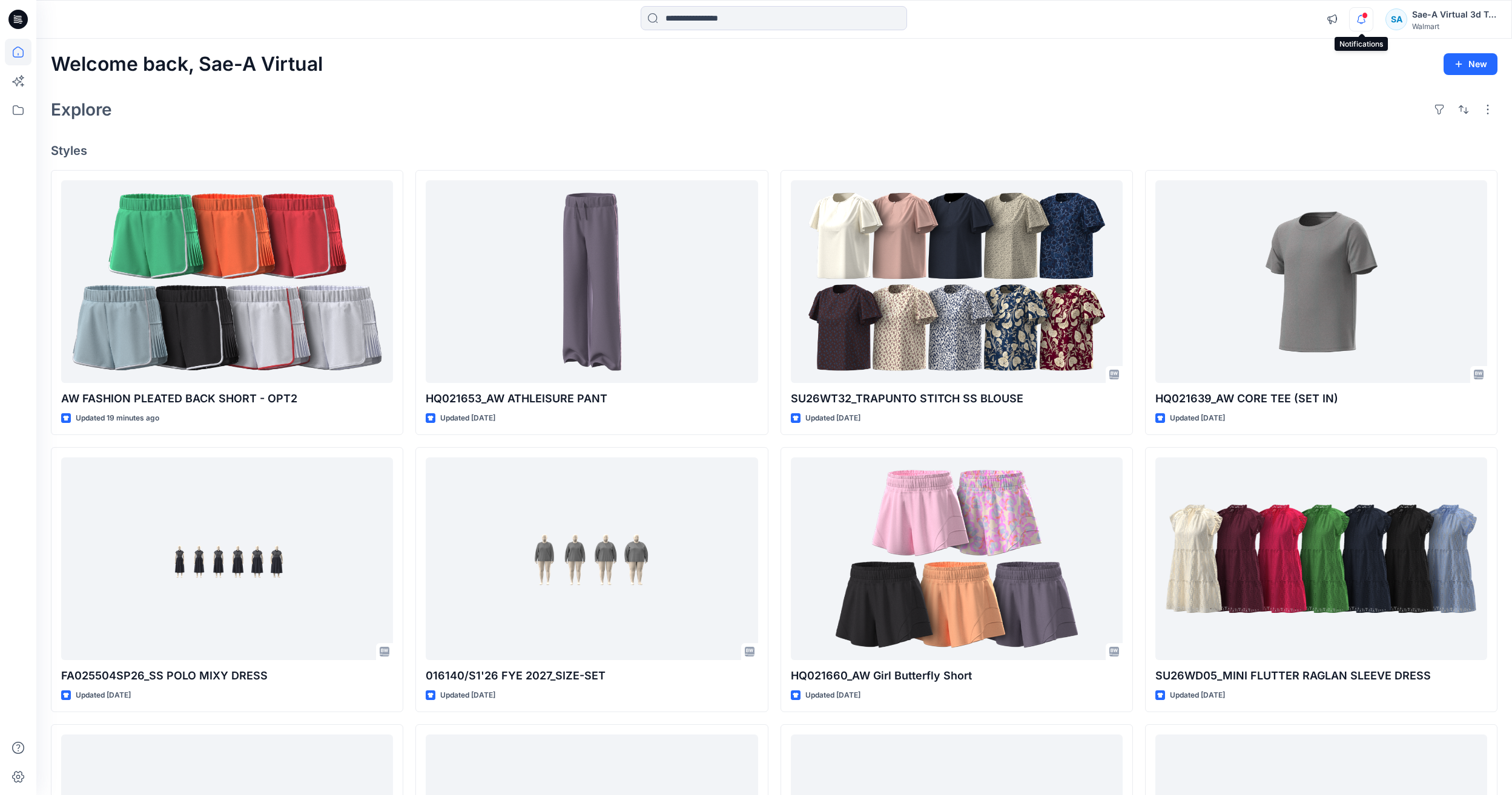
click at [1358, 18] on icon "button" at bounding box center [1361, 19] width 8 height 8
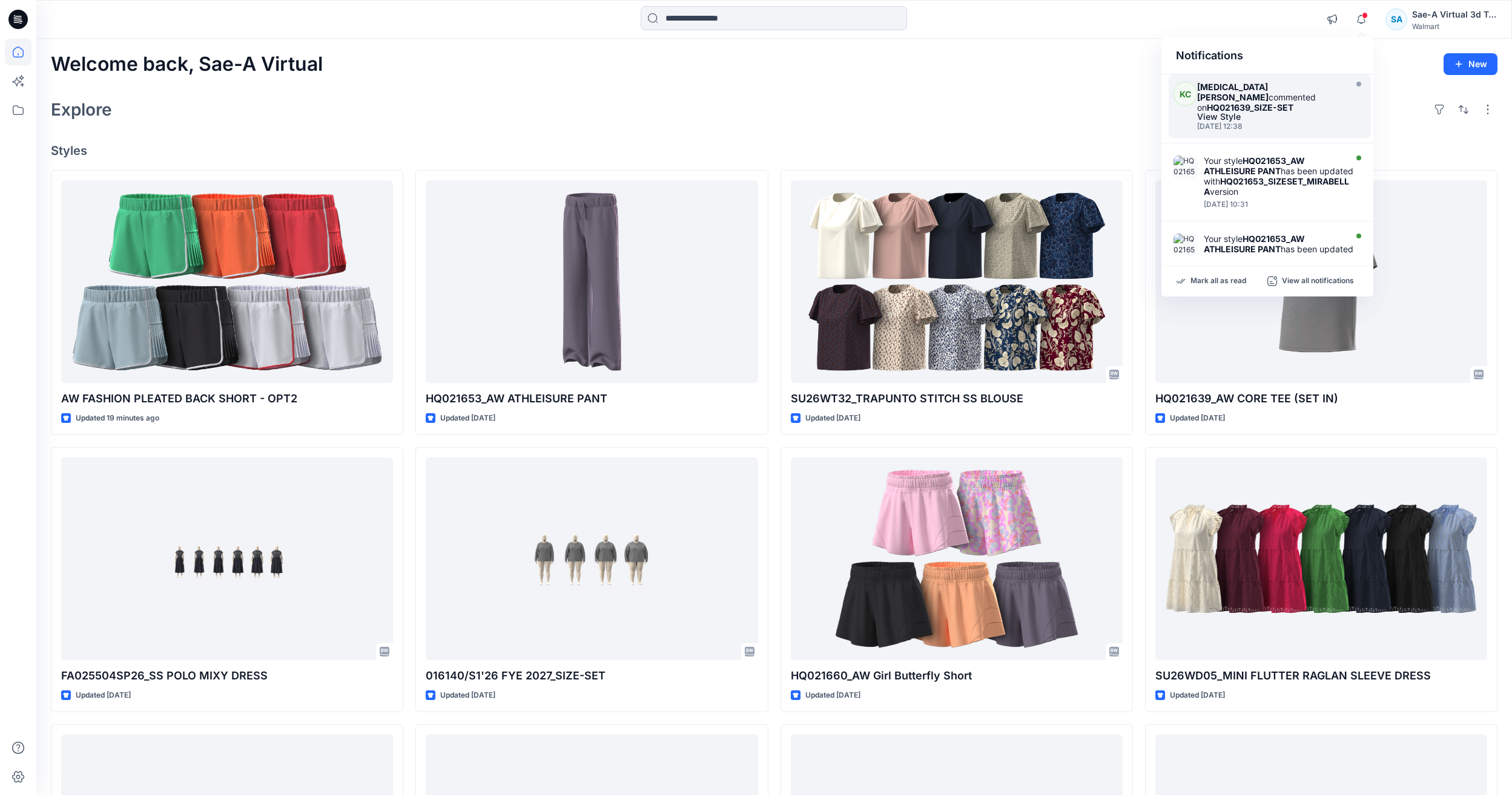
click at [1246, 102] on strong "HQ021639_SIZE-SET" at bounding box center [1250, 107] width 86 height 10
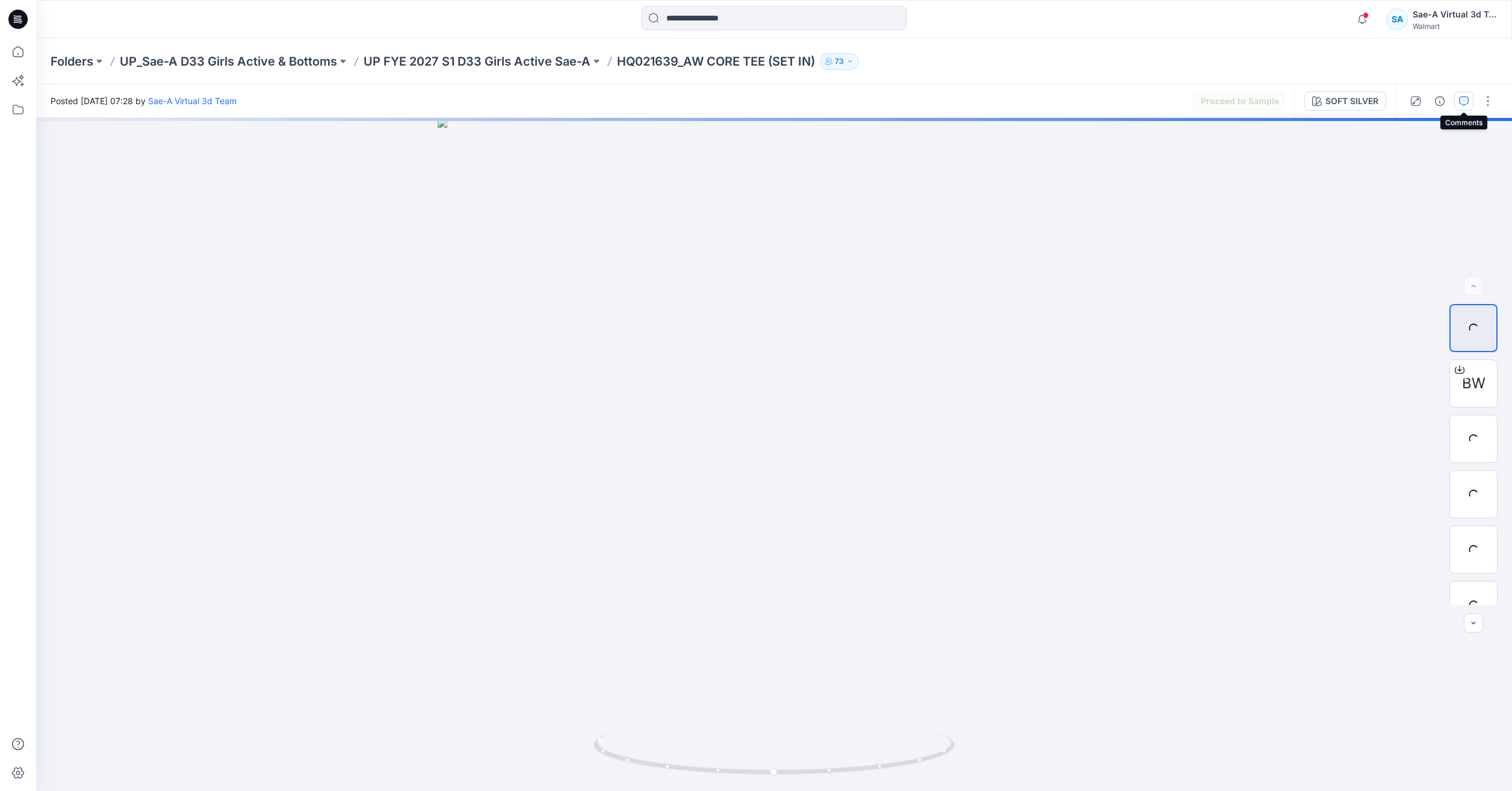
click at [1459, 102] on button "button" at bounding box center [1464, 101] width 19 height 19
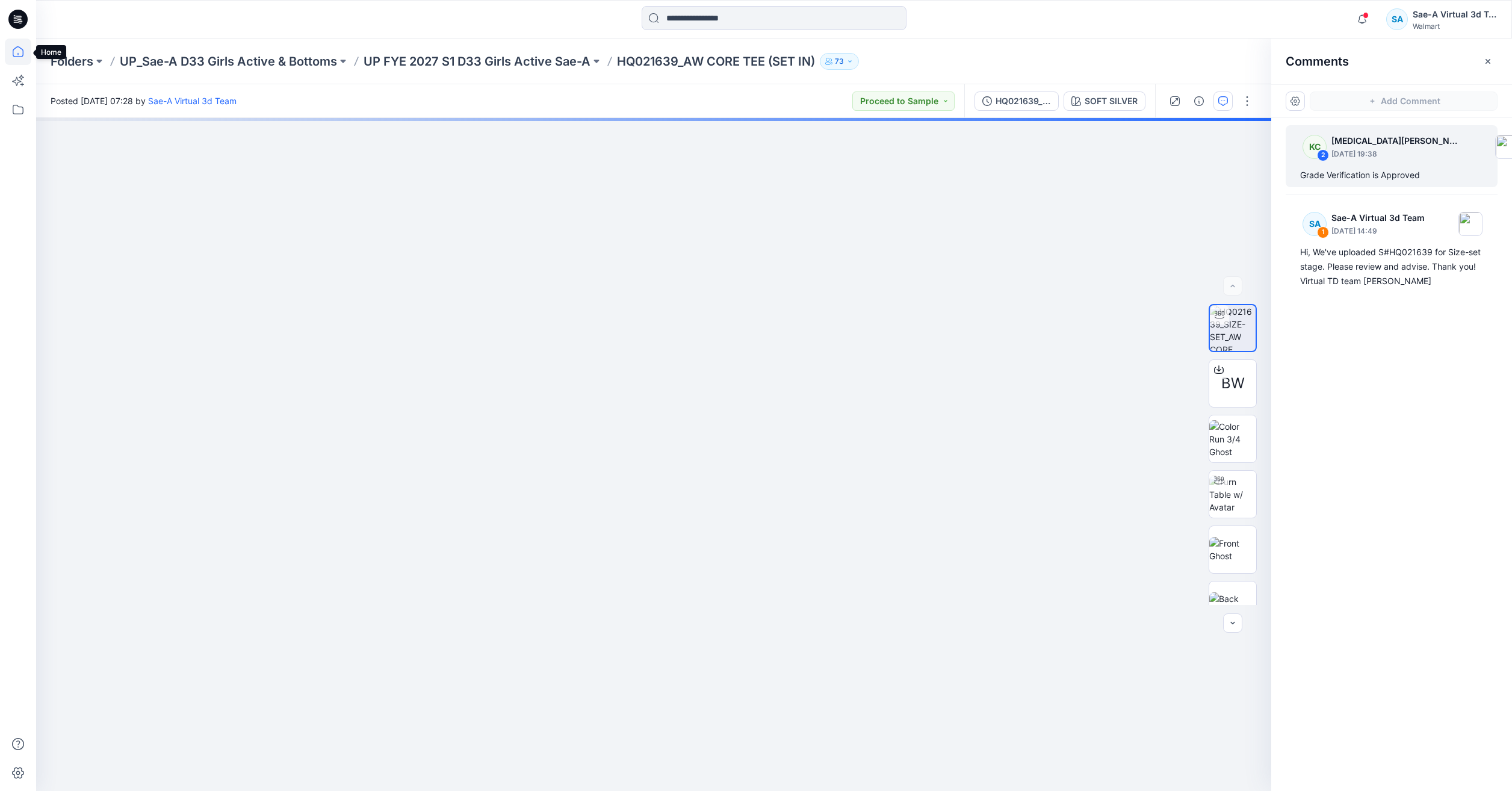
click at [15, 50] on icon at bounding box center [18, 52] width 27 height 27
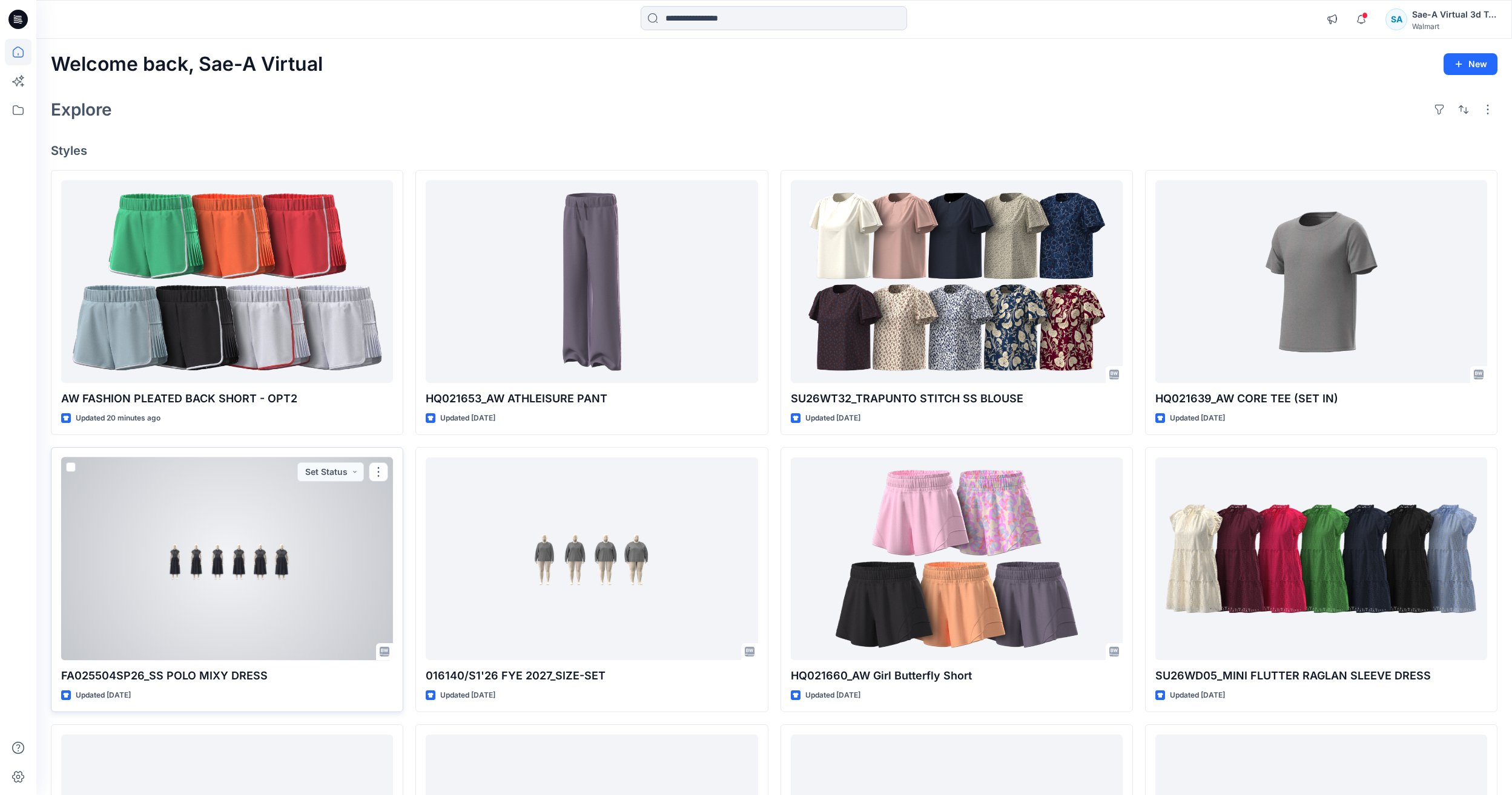
click at [210, 517] on div at bounding box center [227, 558] width 332 height 203
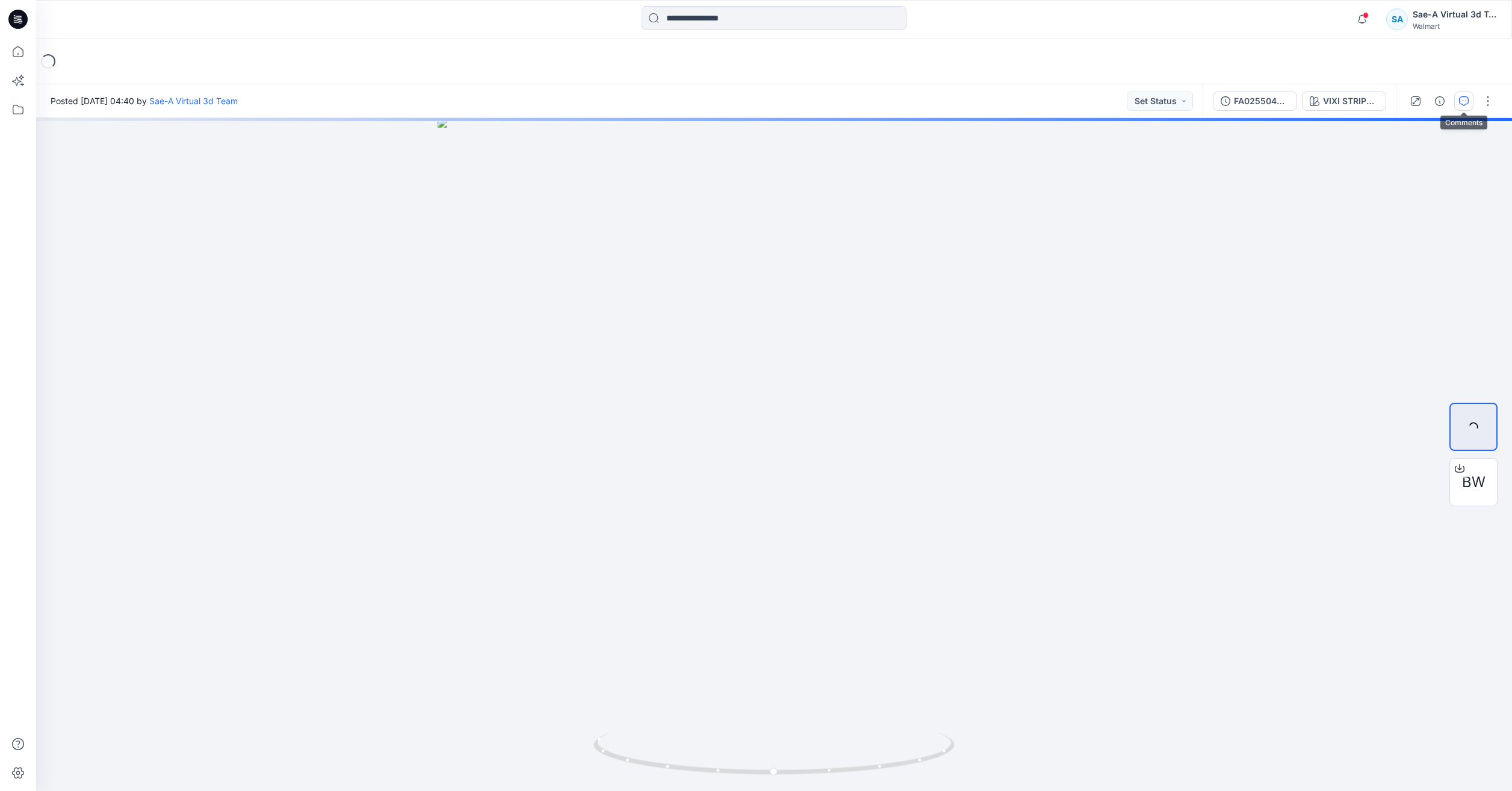
click at [1457, 101] on button "button" at bounding box center [1464, 101] width 19 height 19
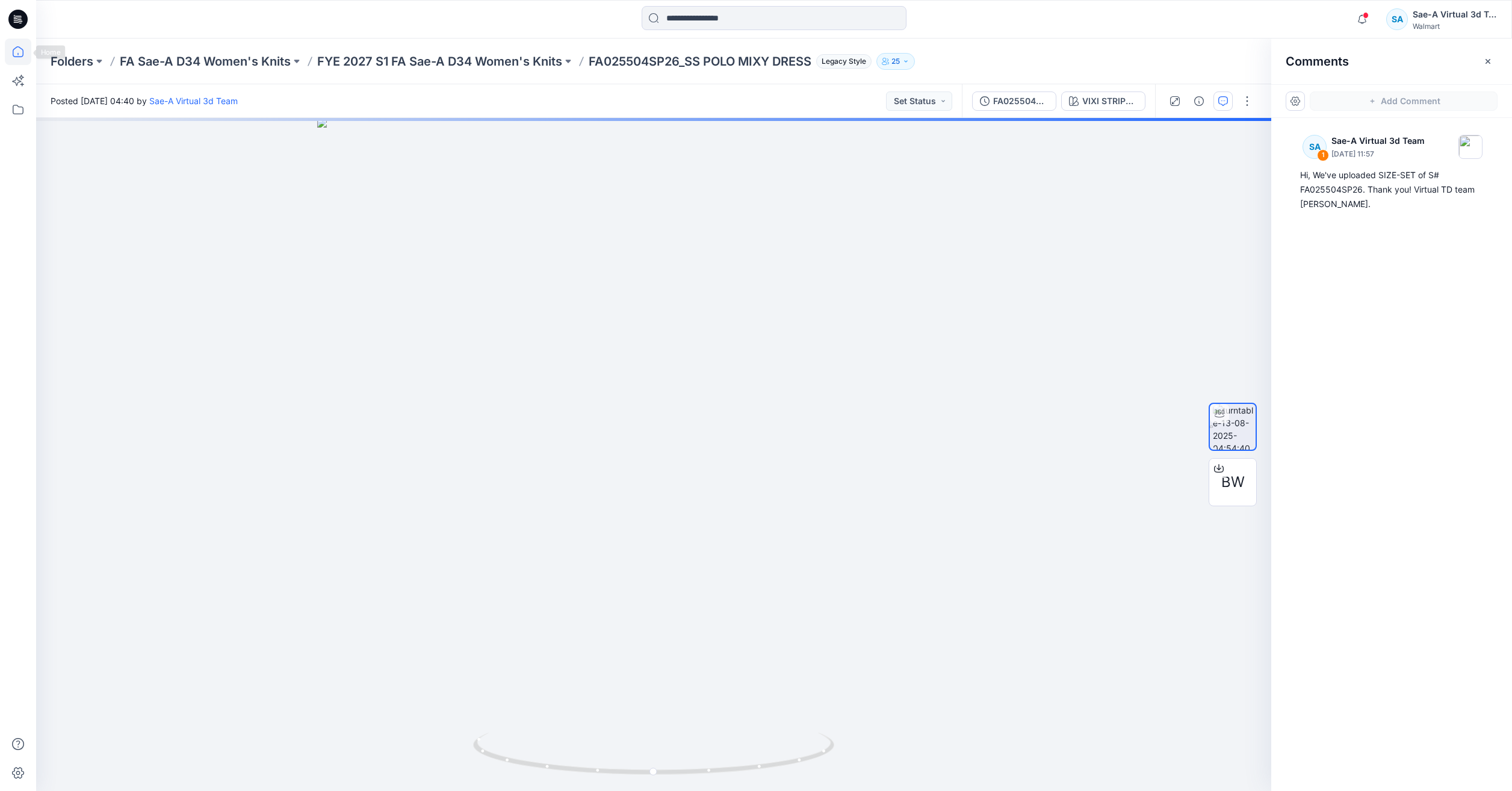
click at [18, 44] on icon at bounding box center [18, 52] width 27 height 27
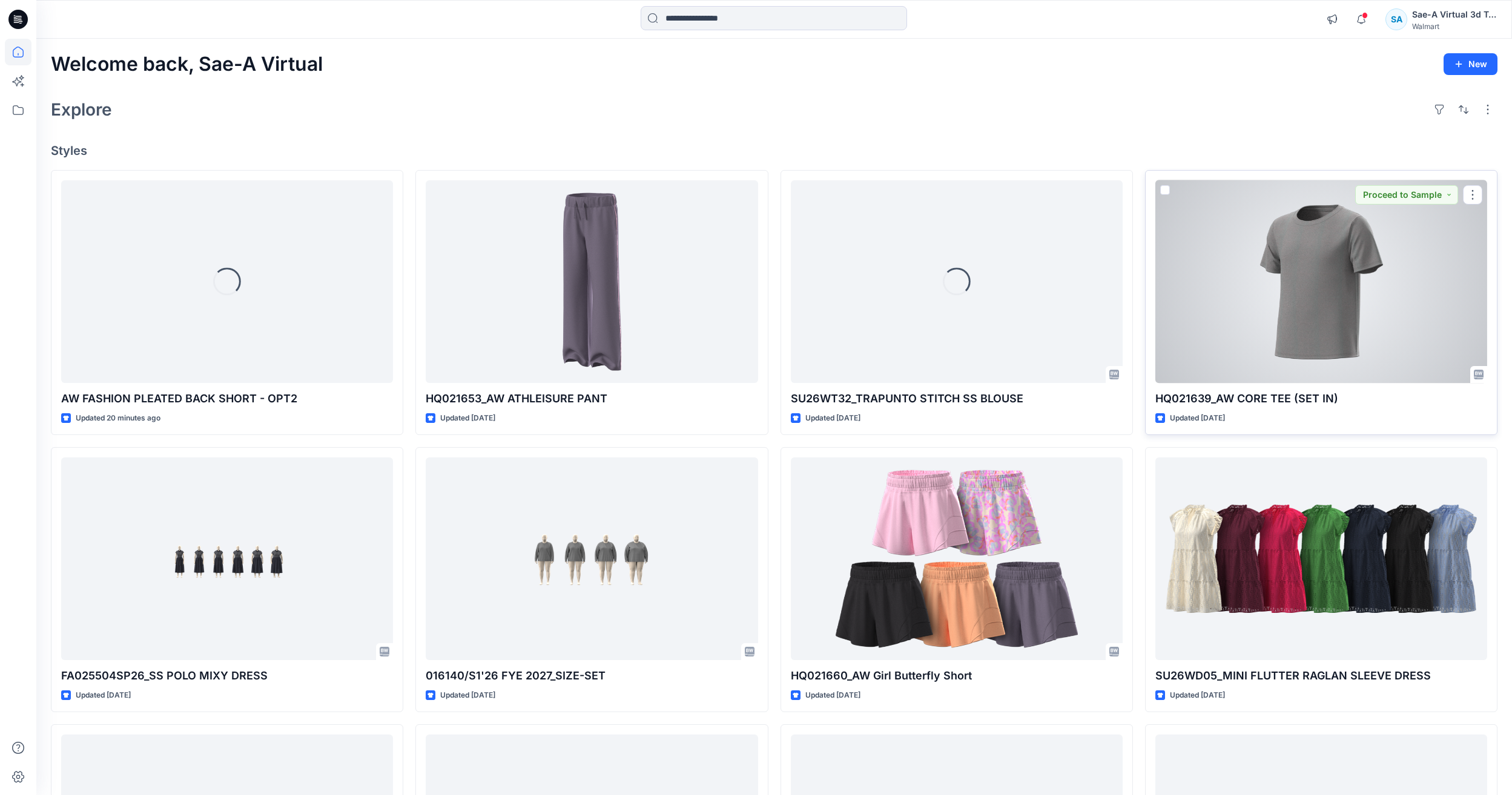
click at [1274, 310] on div at bounding box center [1321, 281] width 332 height 203
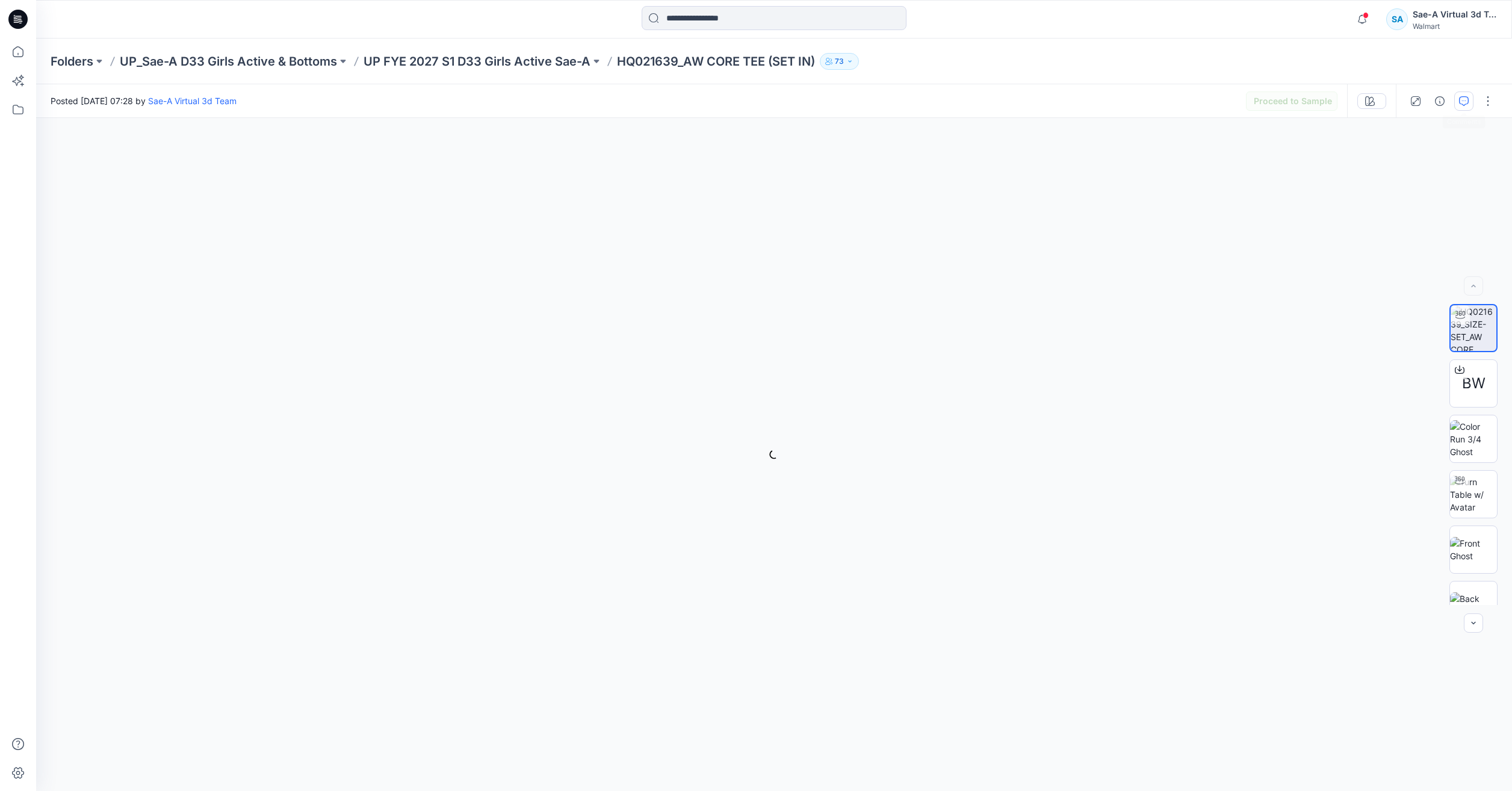
click at [1471, 107] on button "button" at bounding box center [1464, 101] width 19 height 19
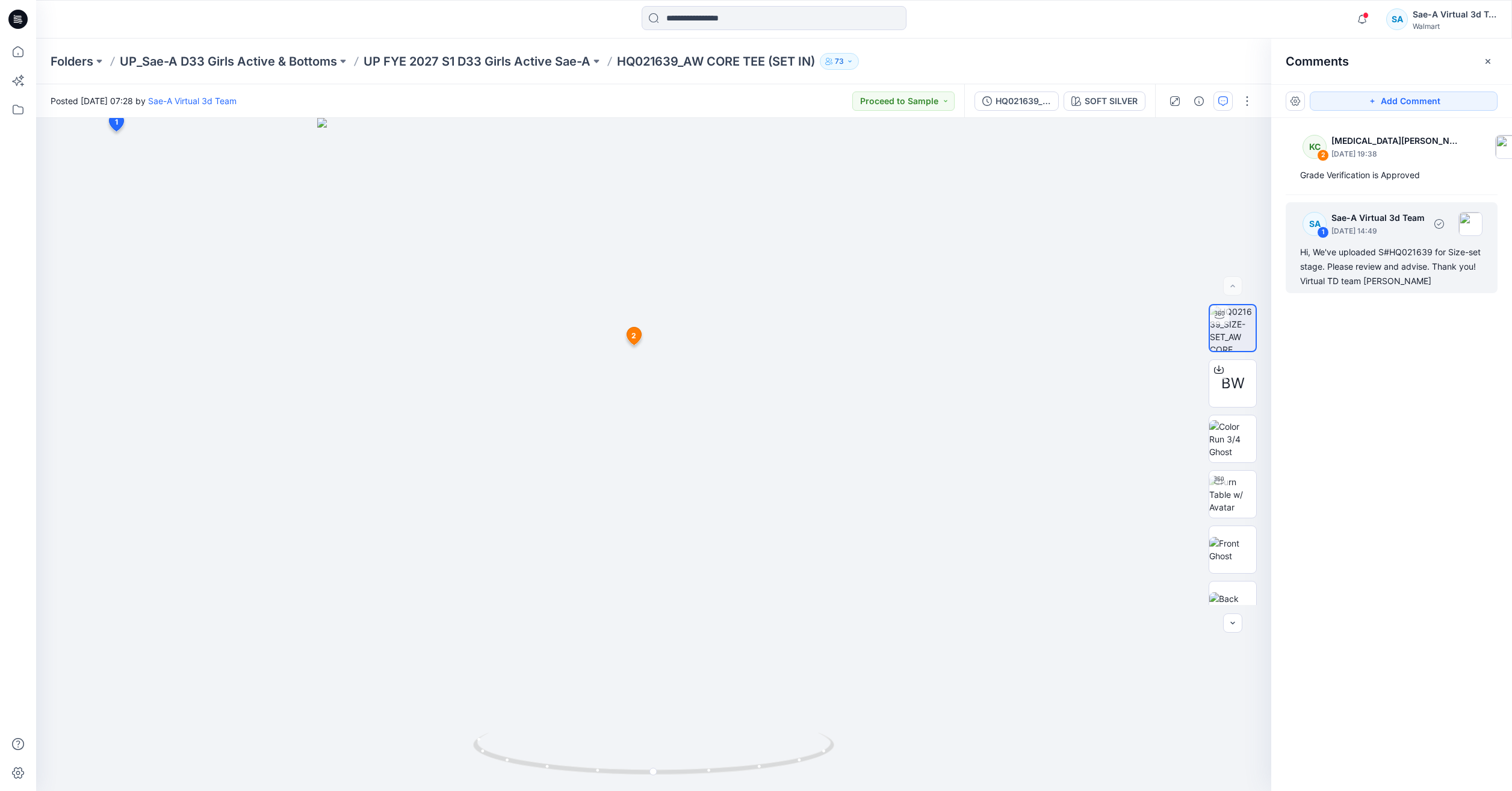
click at [1408, 286] on div "Hi, We've uploaded S#HQ021639 for Size-set stage. Please review and advise. Tha…" at bounding box center [1392, 267] width 183 height 43
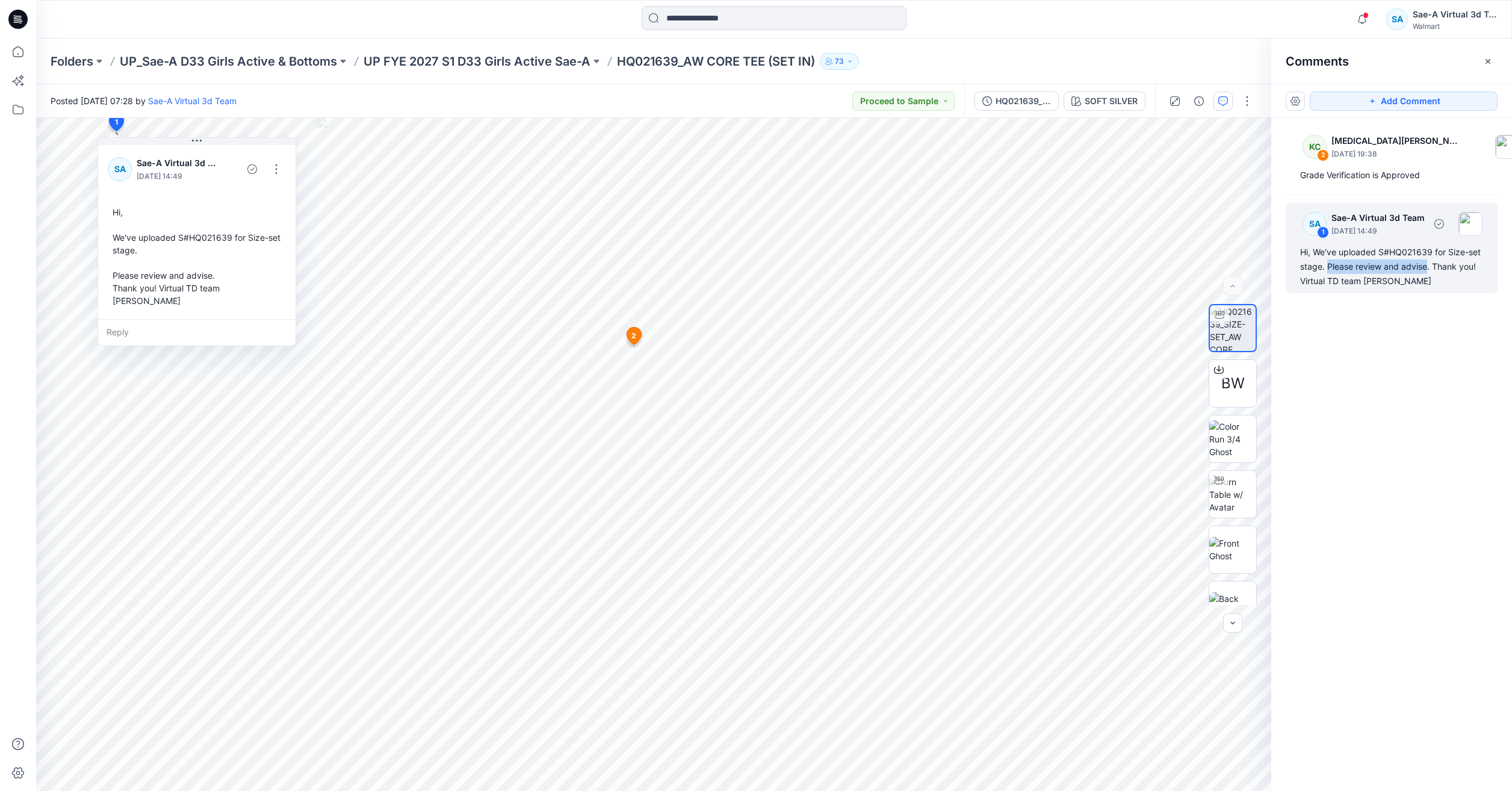
drag, startPoint x: 1329, startPoint y: 265, endPoint x: 1426, endPoint y: 269, distance: 97.1
click at [1426, 269] on div "Hi, We've uploaded S#HQ021639 for Size-set stage. Please review and advise. Tha…" at bounding box center [1392, 267] width 183 height 43
copy div "Please review and advise"
click at [12, 48] on icon at bounding box center [18, 52] width 27 height 27
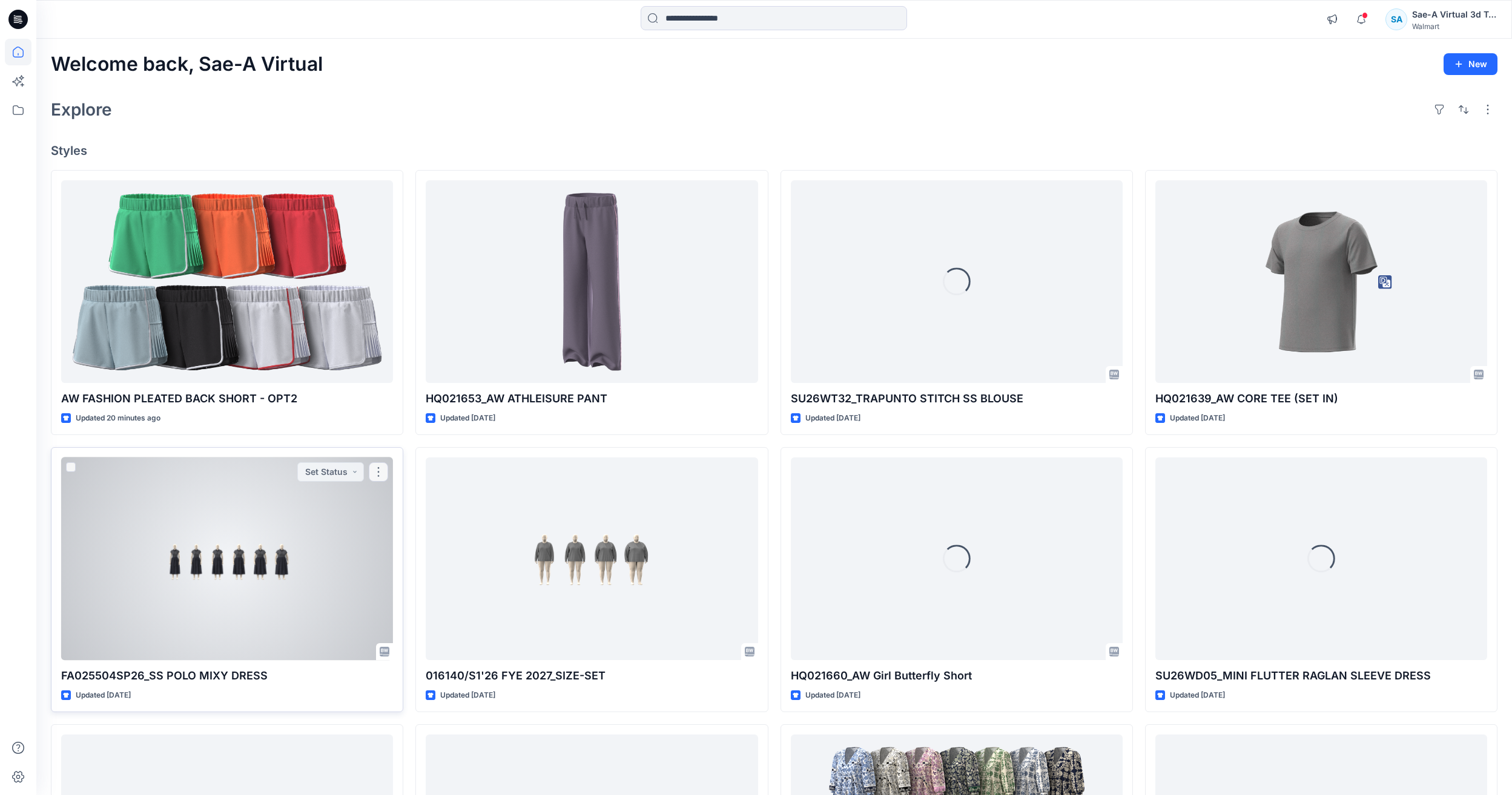
click at [227, 517] on div at bounding box center [227, 558] width 332 height 203
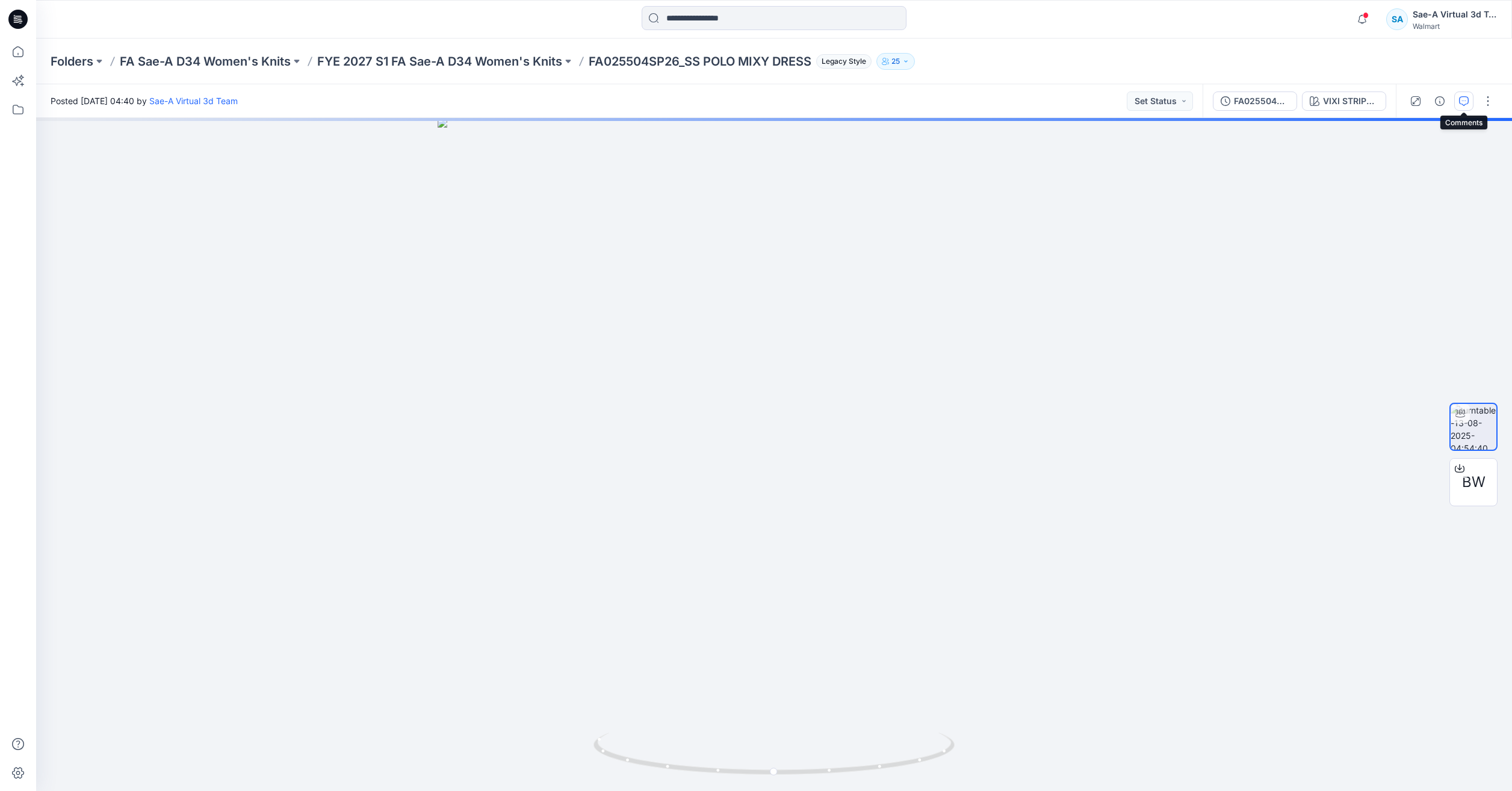
click at [1457, 99] on button "button" at bounding box center [1464, 101] width 19 height 19
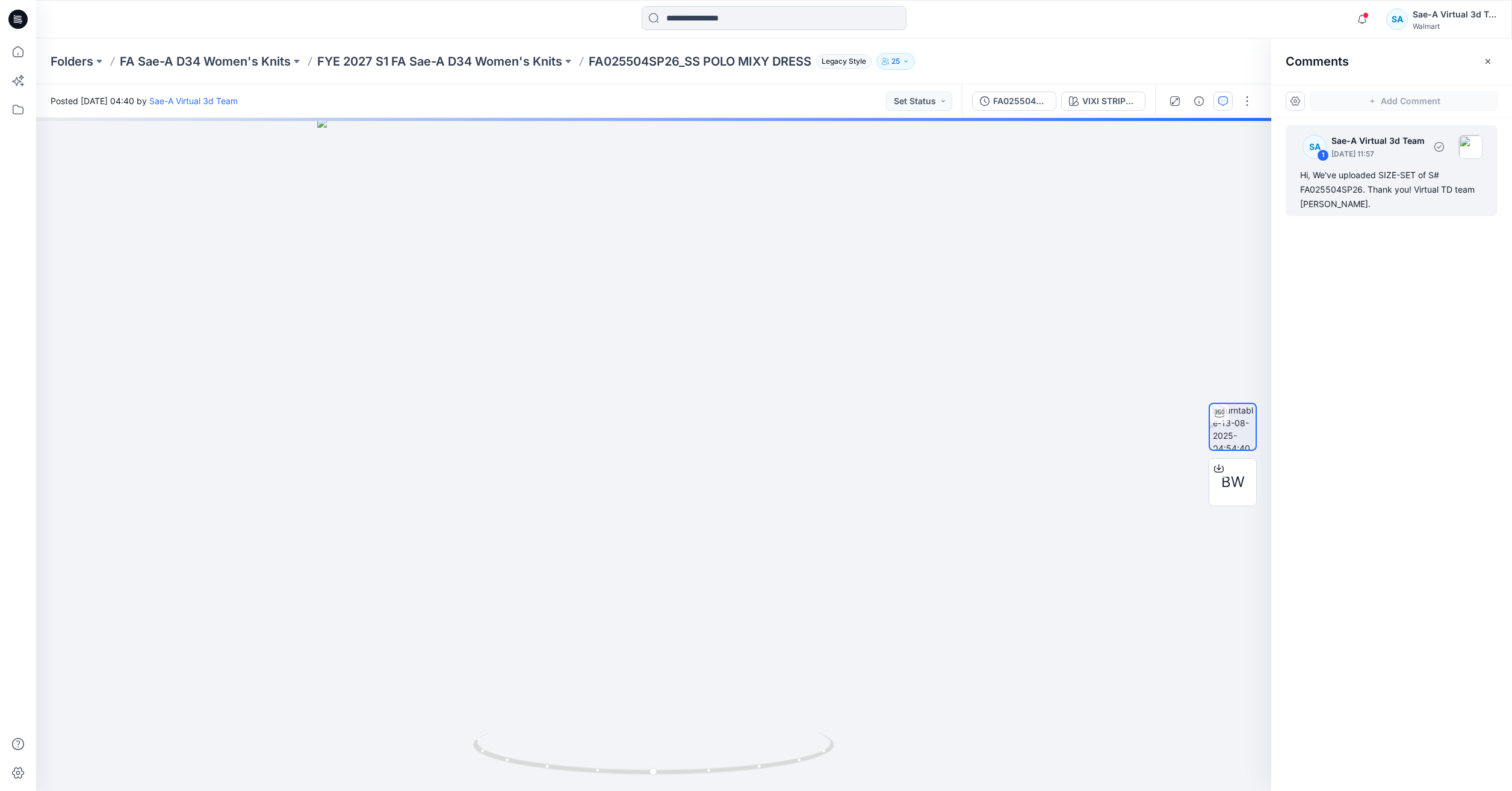
click at [1409, 195] on div "Hi, We've uploaded SIZE-SET of S# FA025504SP26. Thank you! Virtual TD team [PER…" at bounding box center [1392, 190] width 183 height 43
click at [1338, 183] on div "Hi, We've uploaded SIZE-SET of S# FA025504SP26. Thank you! Virtual TD team [PER…" at bounding box center [1392, 190] width 183 height 43
click at [1331, 188] on div "Hi, We've uploaded SIZE-SET of S# FA025504SP26. Thank you! Virtual TD team [PER…" at bounding box center [1392, 190] width 183 height 43
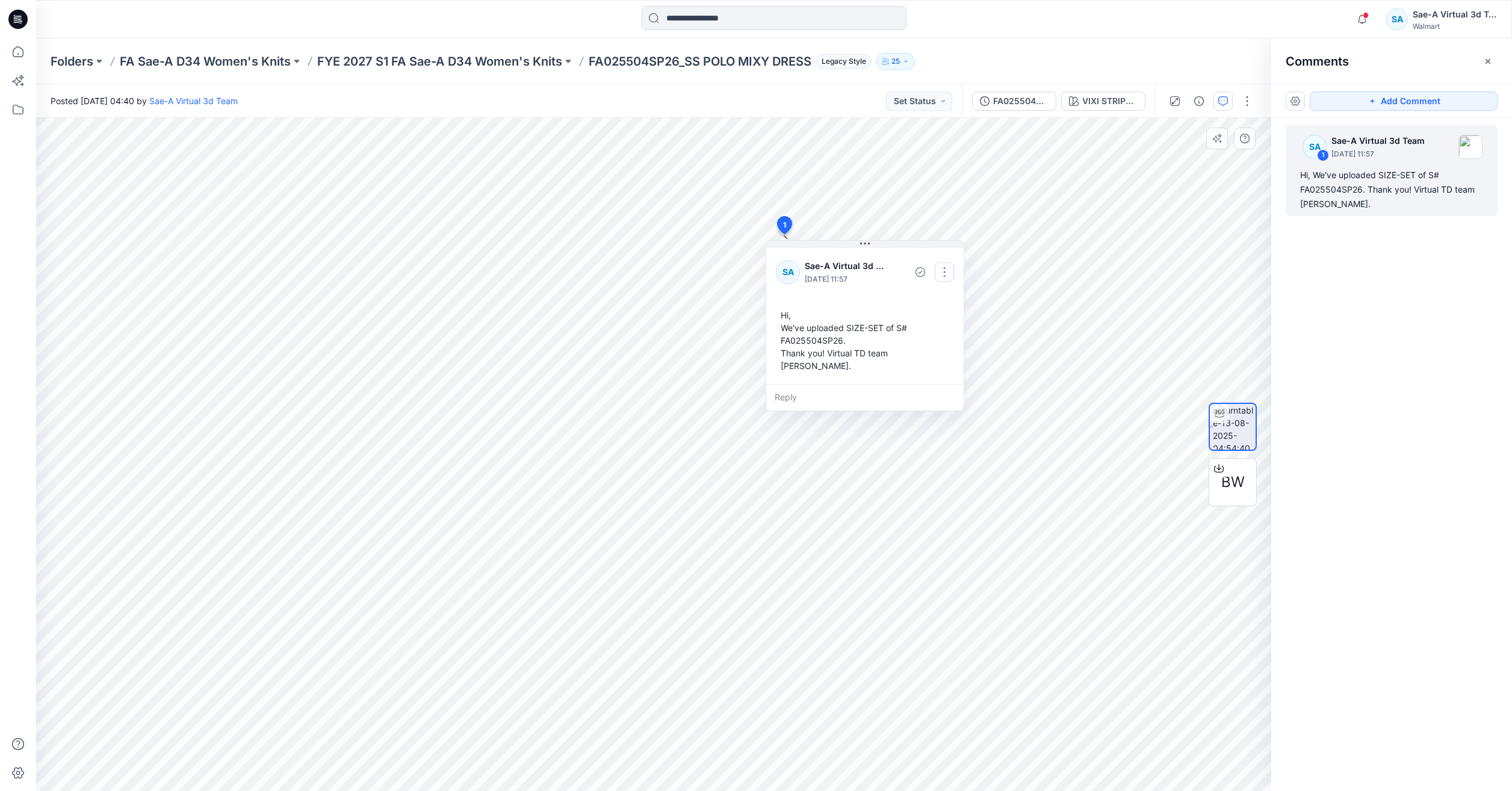
click at [943, 276] on button "button" at bounding box center [945, 272] width 19 height 19
click at [931, 299] on p "Edit comment" at bounding box center [947, 300] width 54 height 13
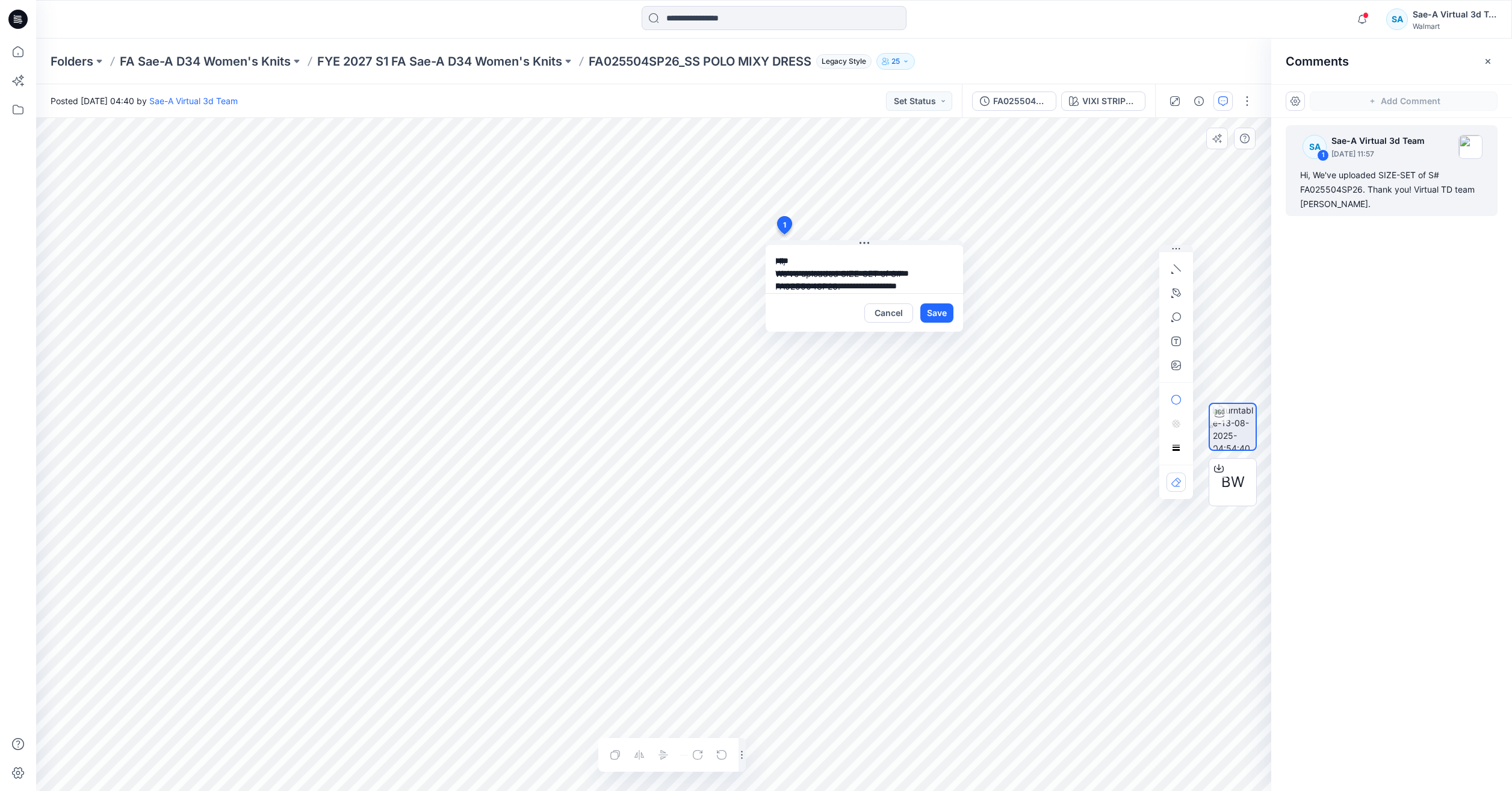
scroll to position [22, 0]
click at [866, 263] on textarea "**********" at bounding box center [864, 269] width 197 height 48
type textarea "**********"
click at [932, 318] on button "Save" at bounding box center [937, 313] width 33 height 19
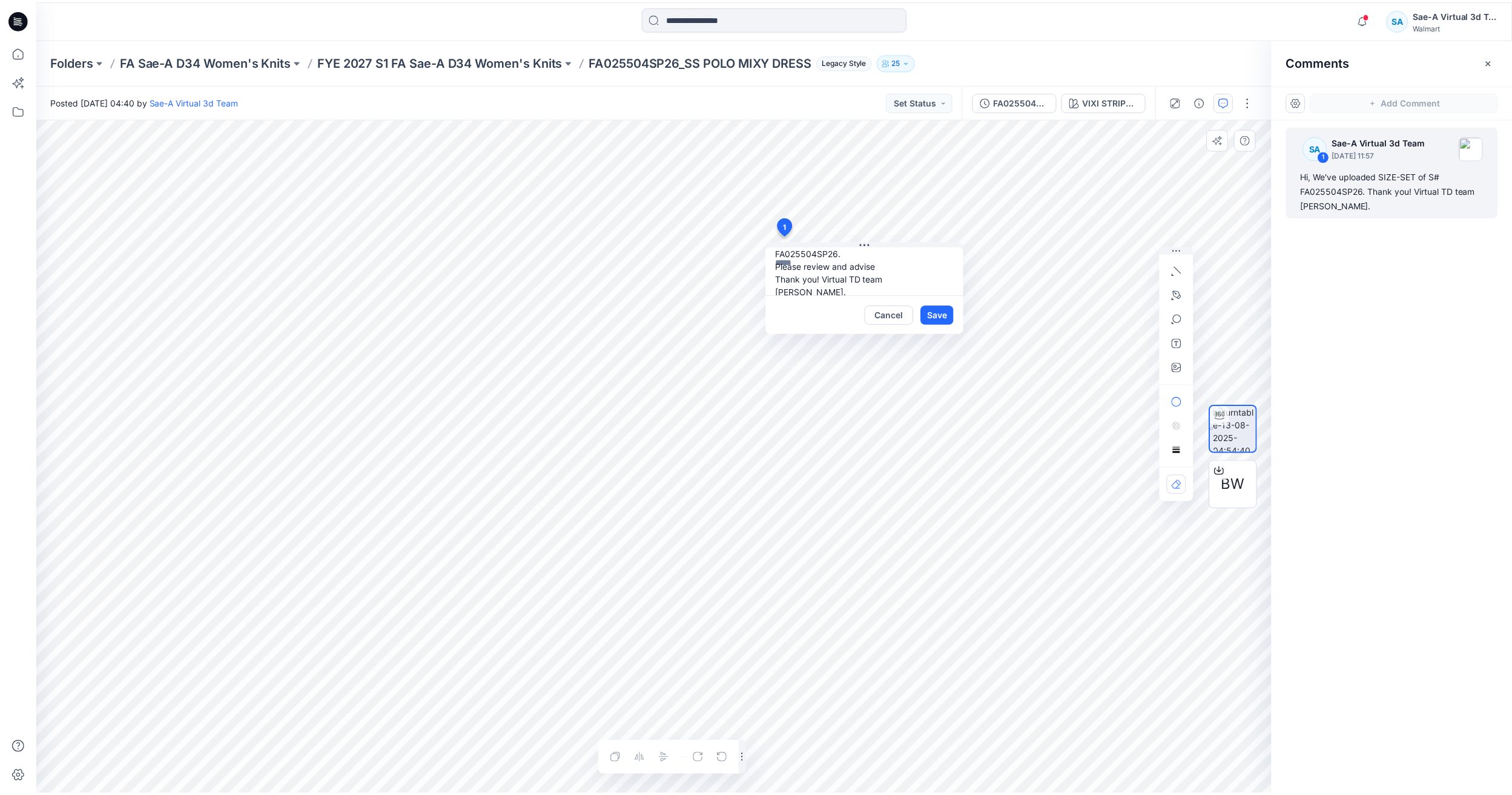
scroll to position [0, 0]
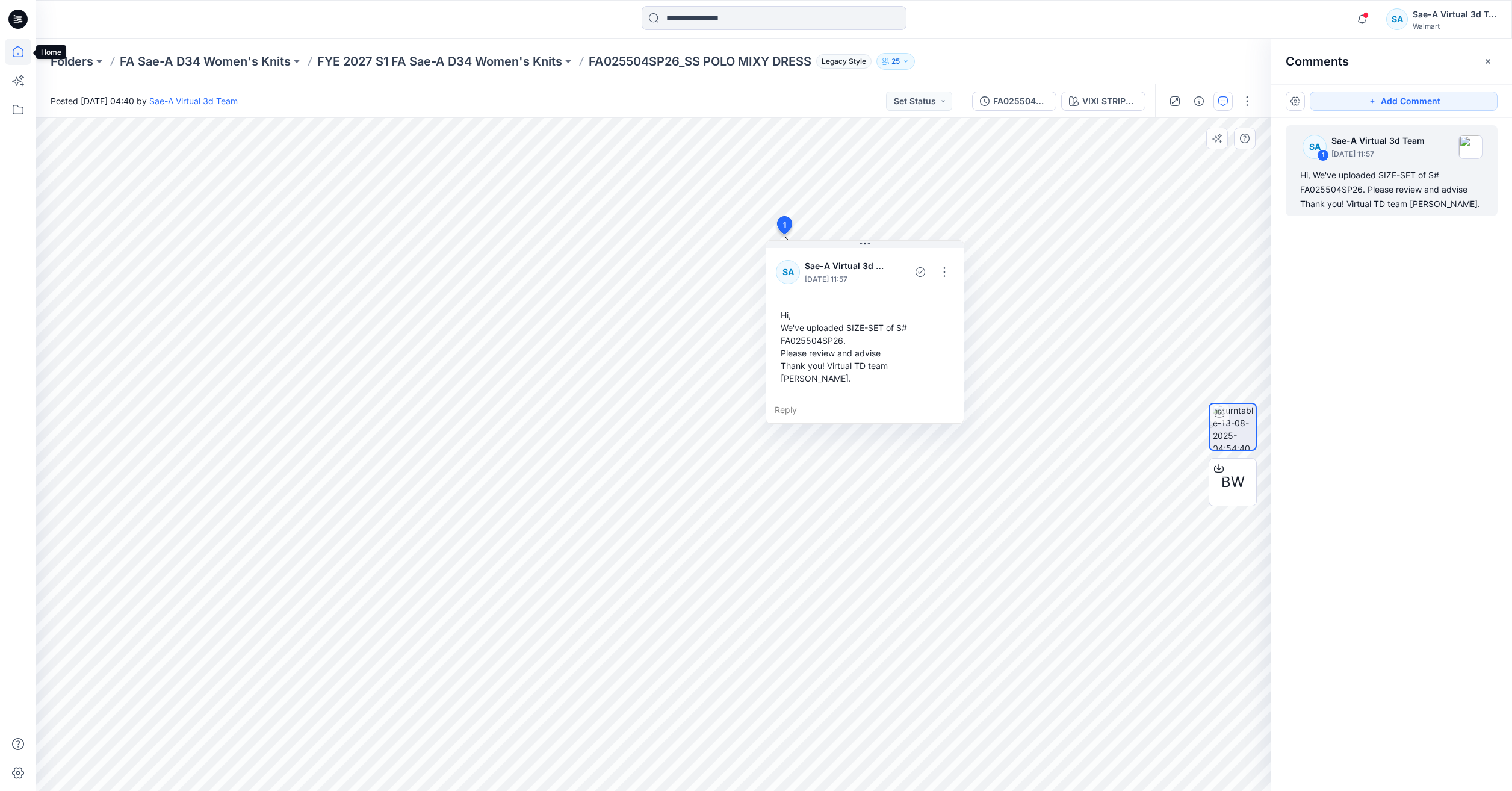
click at [12, 41] on icon at bounding box center [18, 52] width 27 height 27
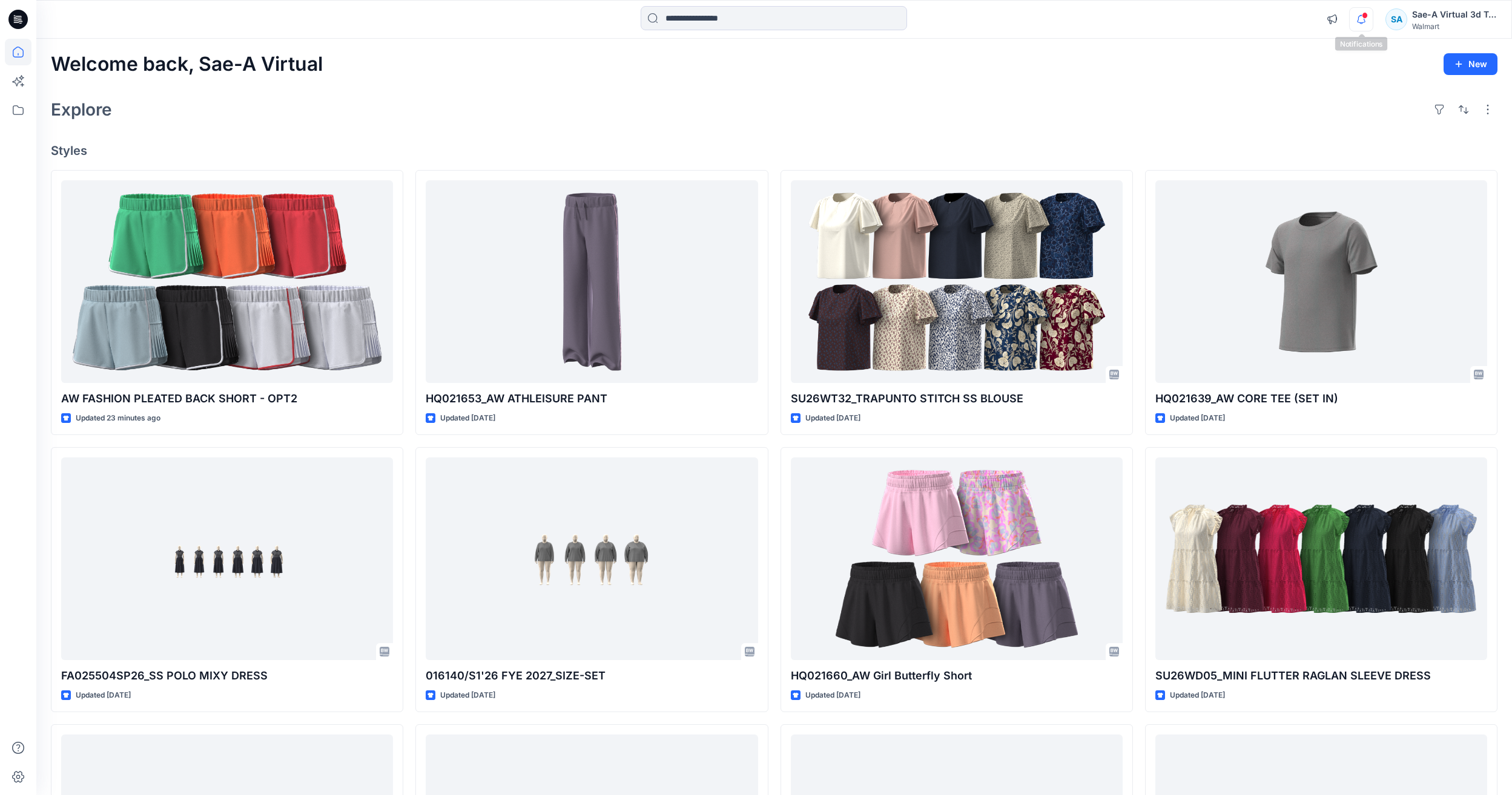
click at [1353, 20] on icon "button" at bounding box center [1361, 19] width 23 height 24
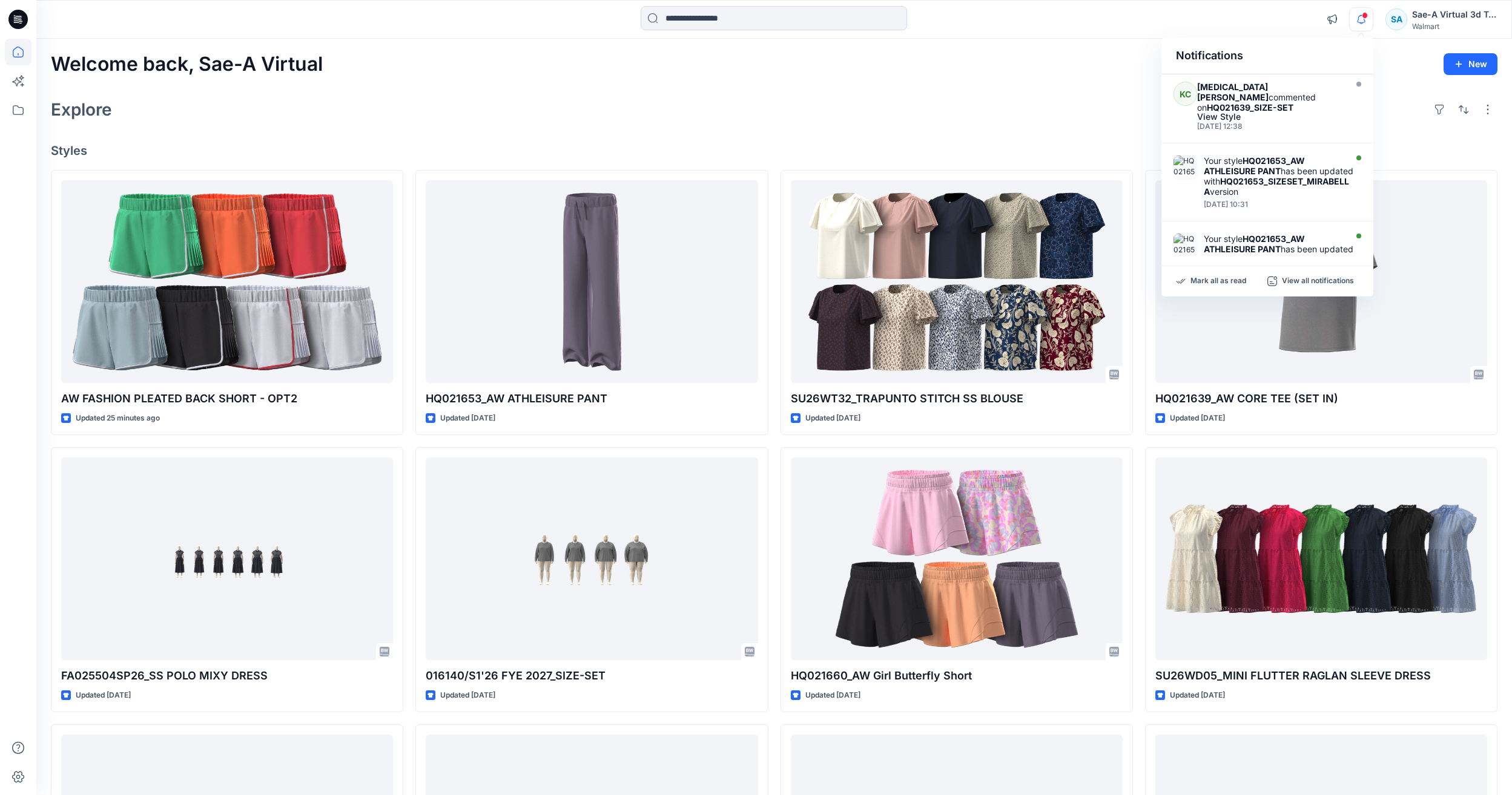
click at [1359, 24] on icon "button" at bounding box center [1361, 19] width 23 height 24
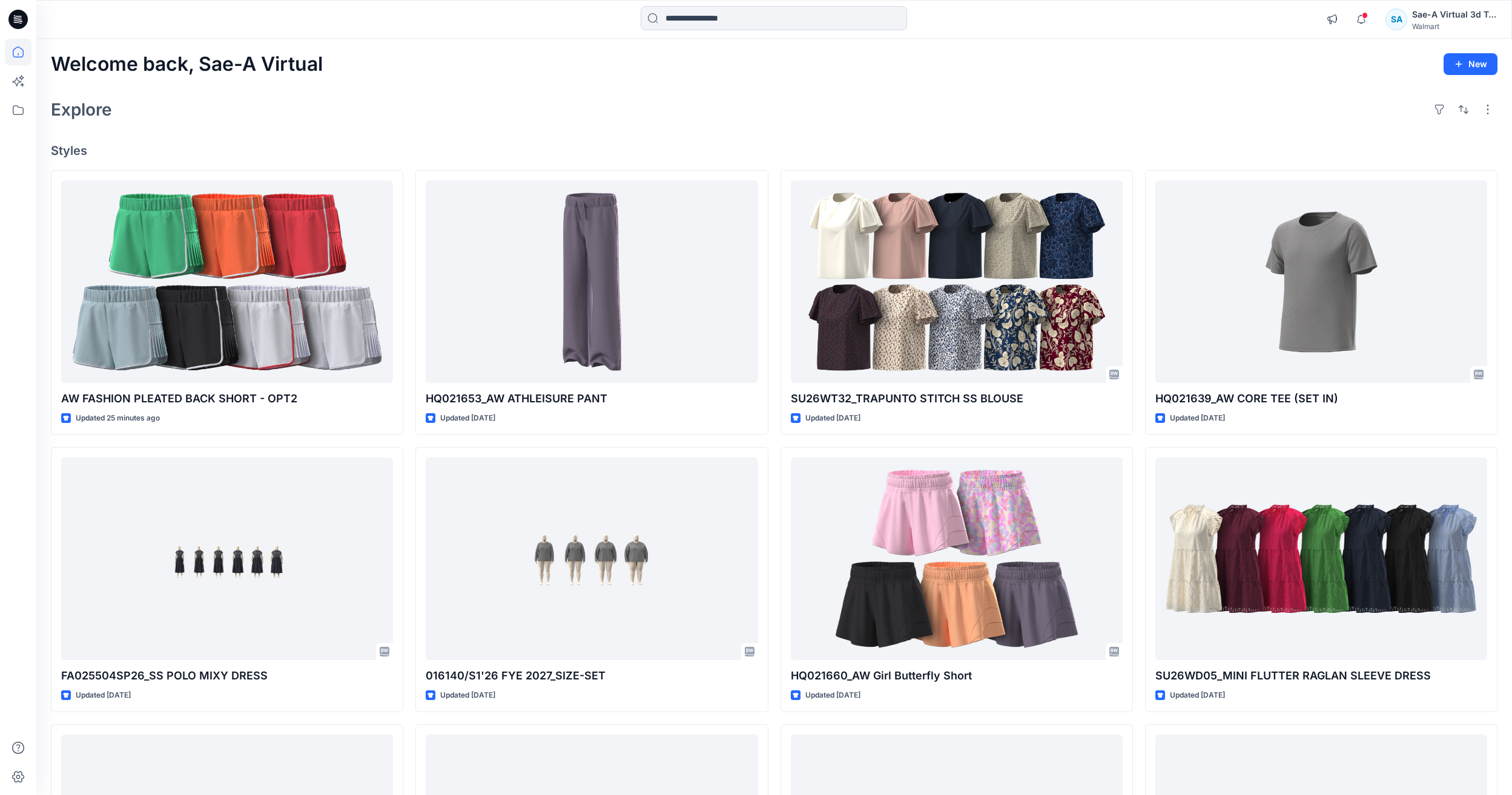
click at [818, 117] on div "Explore" at bounding box center [774, 109] width 1447 height 29
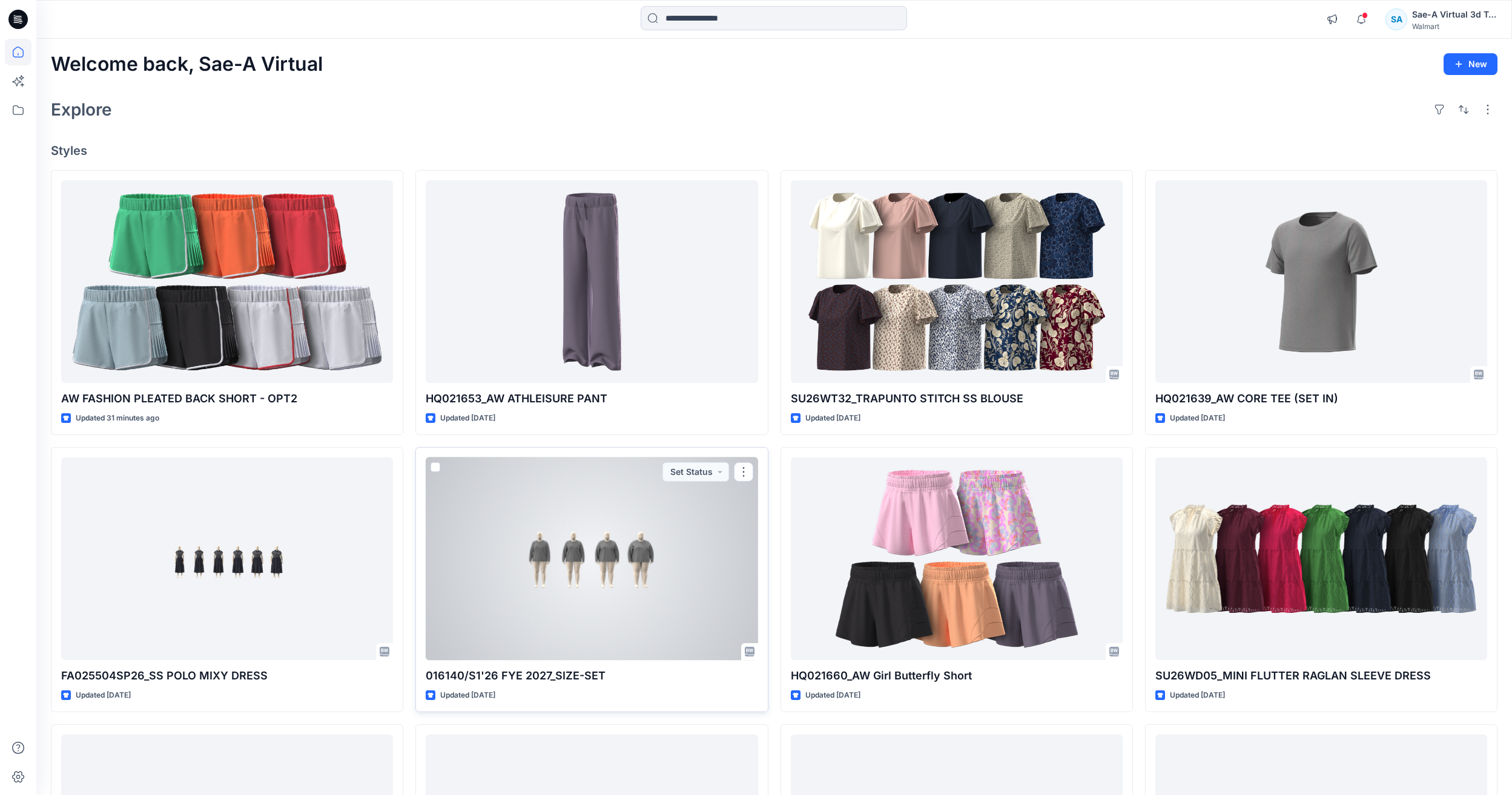
click at [716, 542] on div at bounding box center [591, 558] width 332 height 203
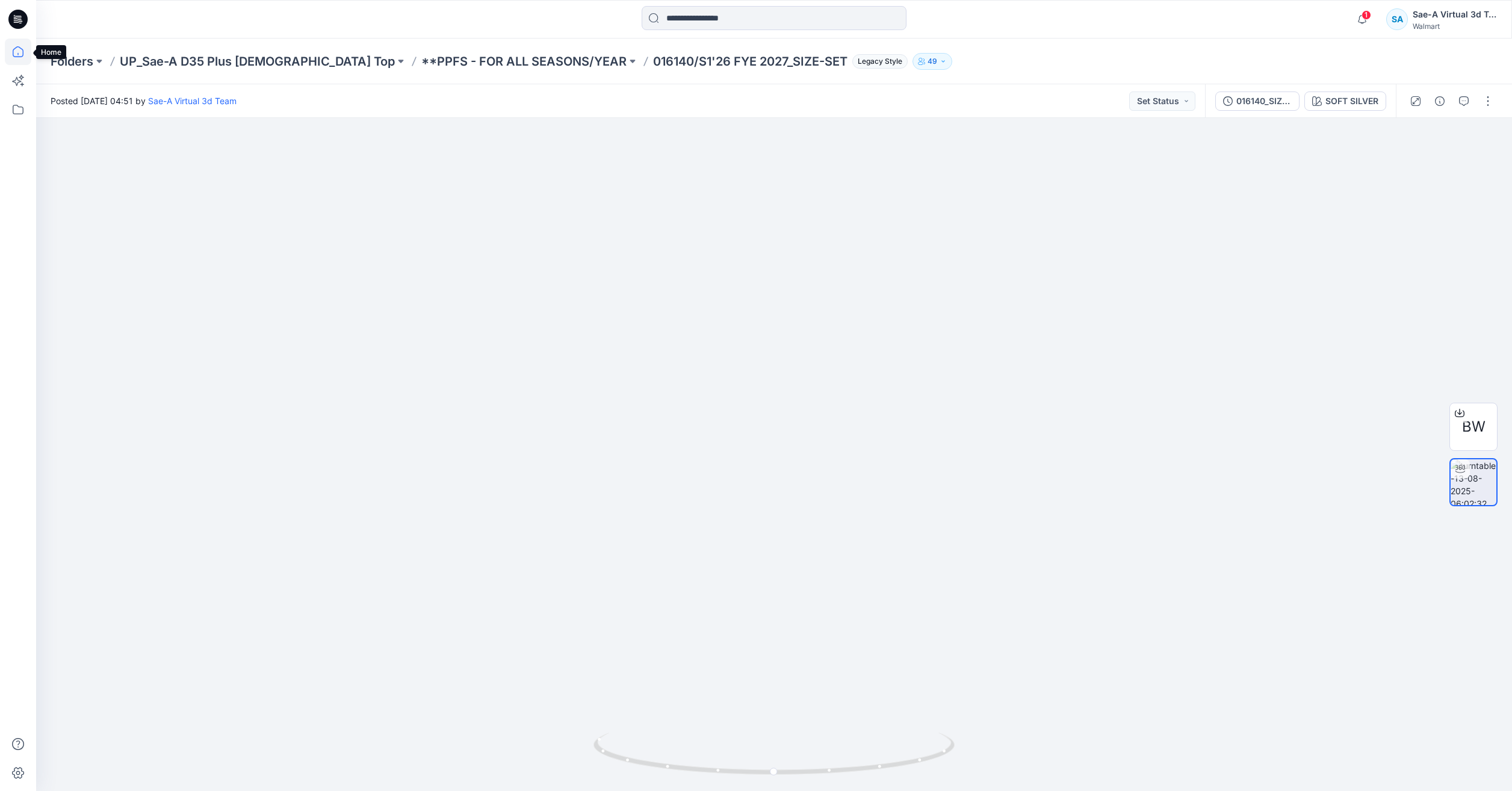
click at [24, 48] on icon at bounding box center [18, 52] width 27 height 27
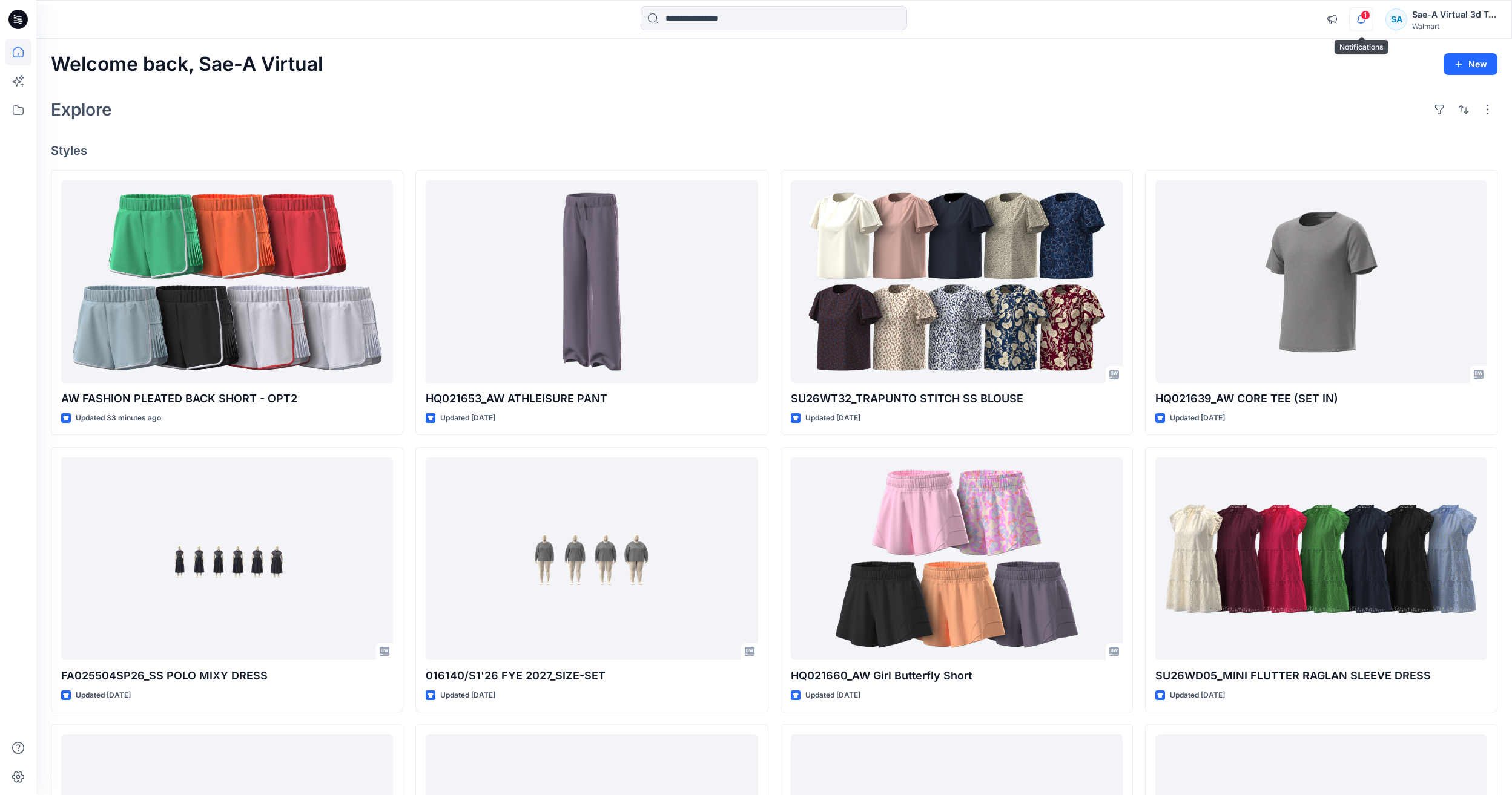
click at [1351, 18] on icon "button" at bounding box center [1361, 19] width 23 height 24
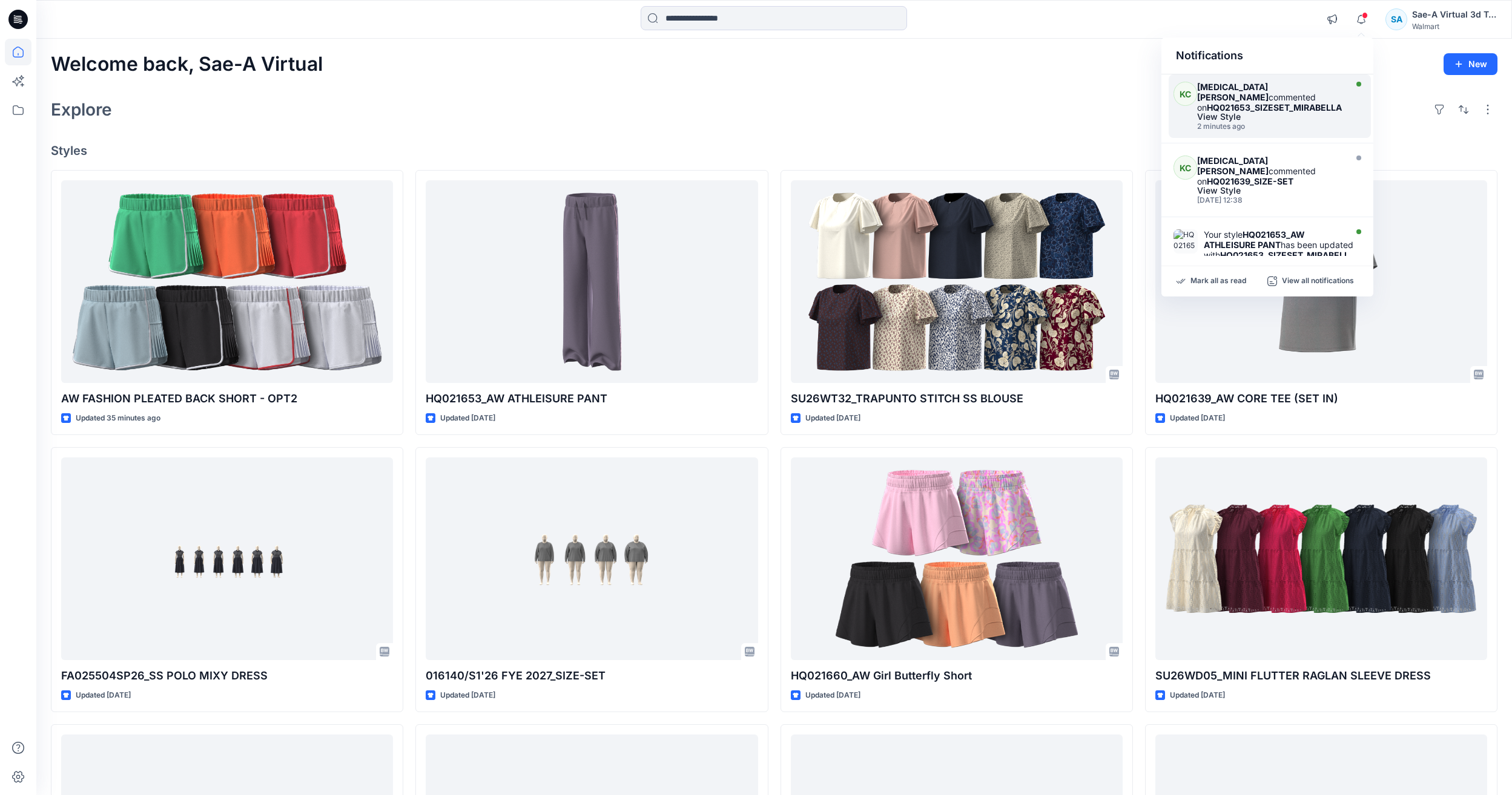
click at [1294, 122] on div "2 minutes ago" at bounding box center [1269, 126] width 145 height 8
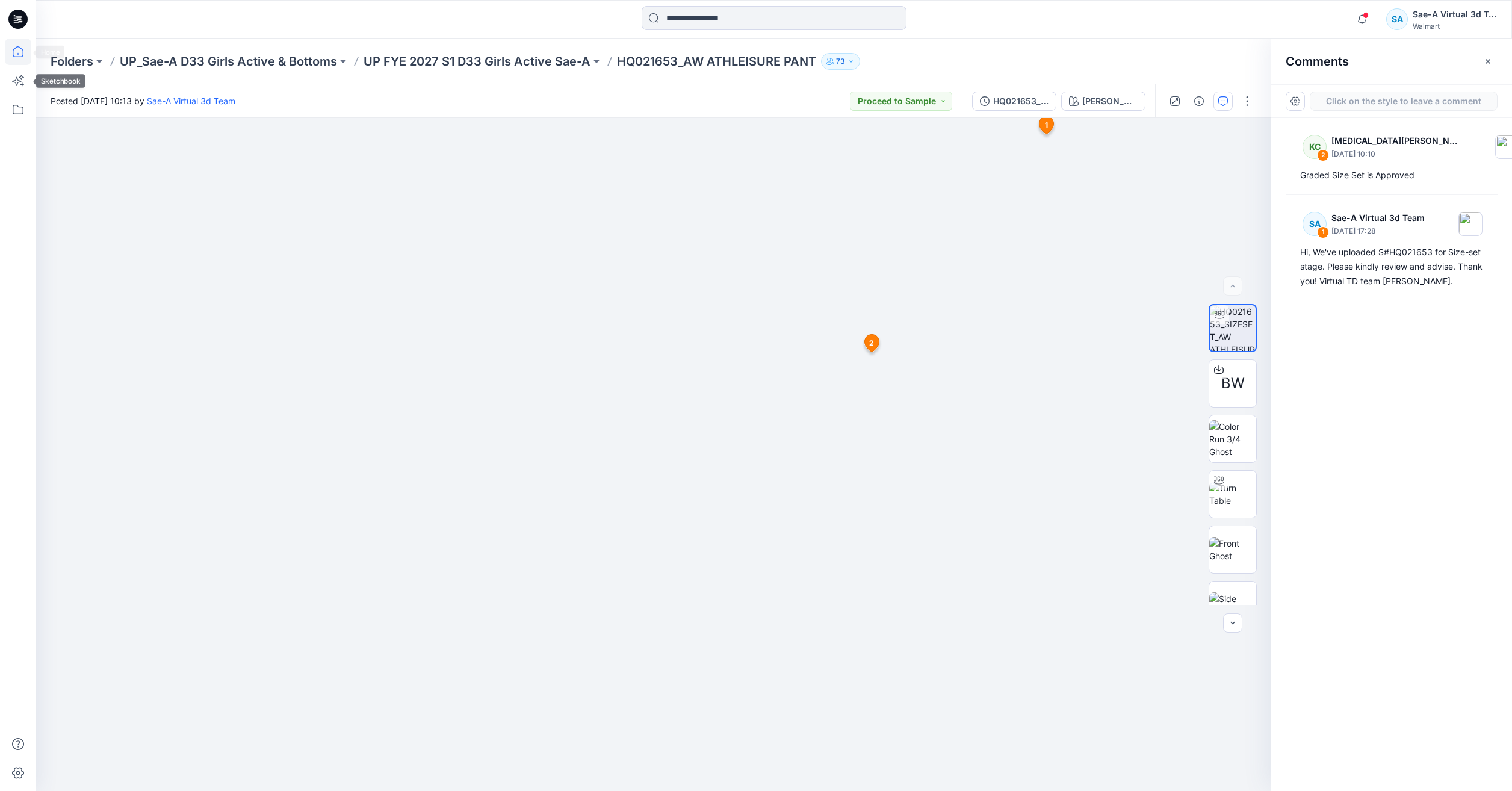
click at [13, 58] on icon at bounding box center [18, 52] width 27 height 27
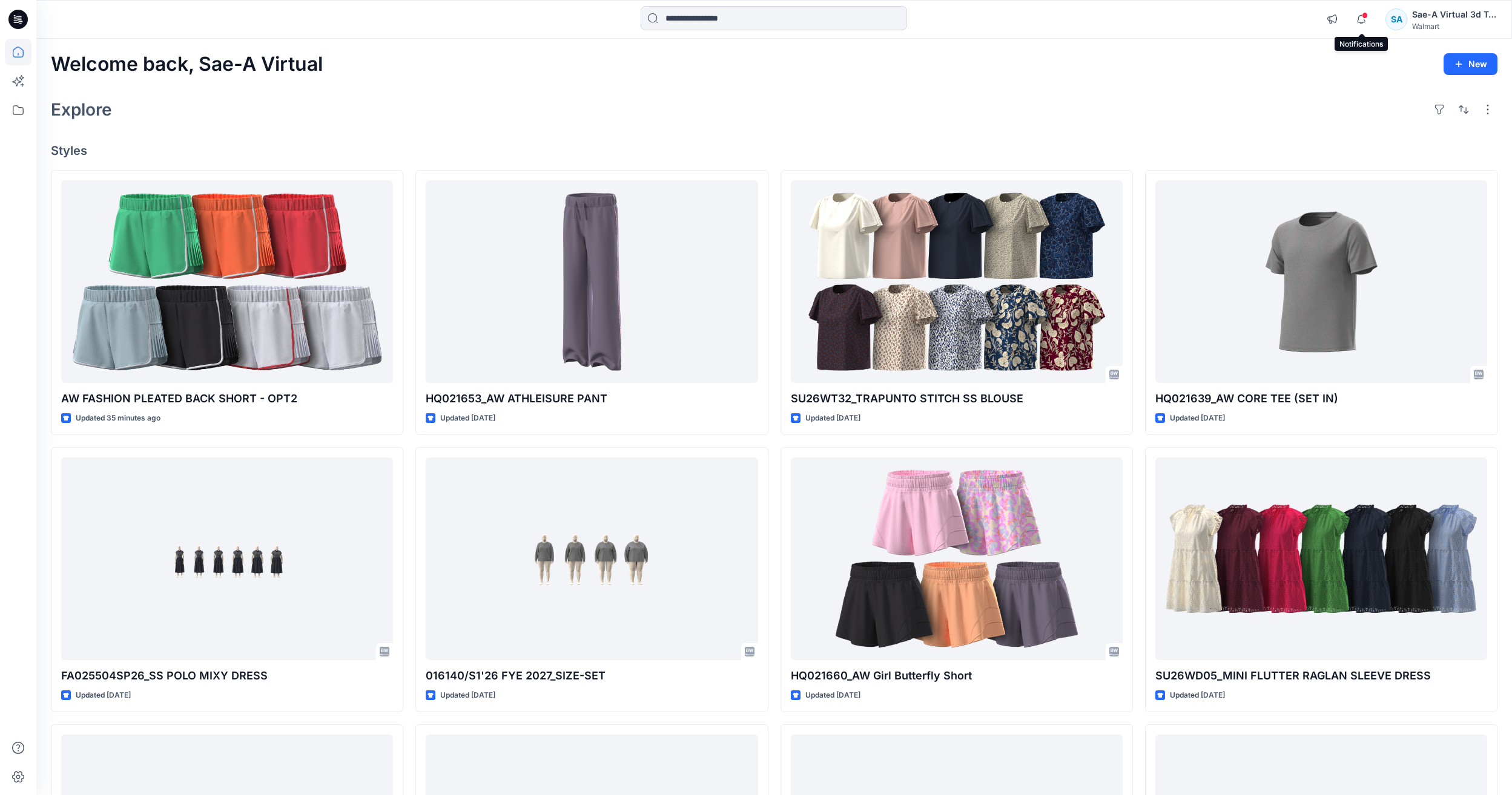
click at [1365, 15] on span at bounding box center [1364, 15] width 6 height 6
